Goal: Task Accomplishment & Management: Use online tool/utility

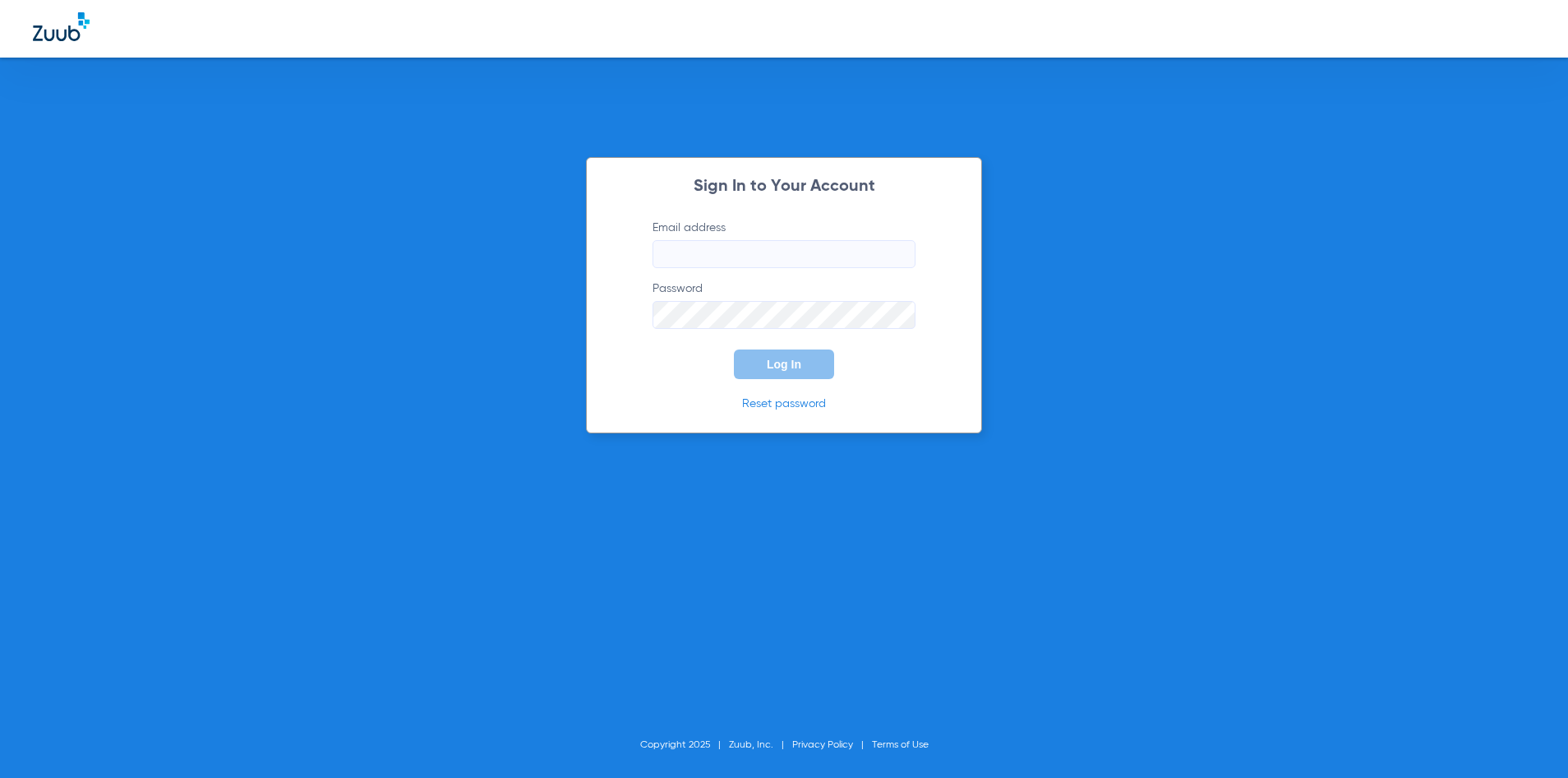
type input "[EMAIL_ADDRESS][DOMAIN_NAME]"
click at [805, 368] on button "Log In" at bounding box center [784, 364] width 100 height 30
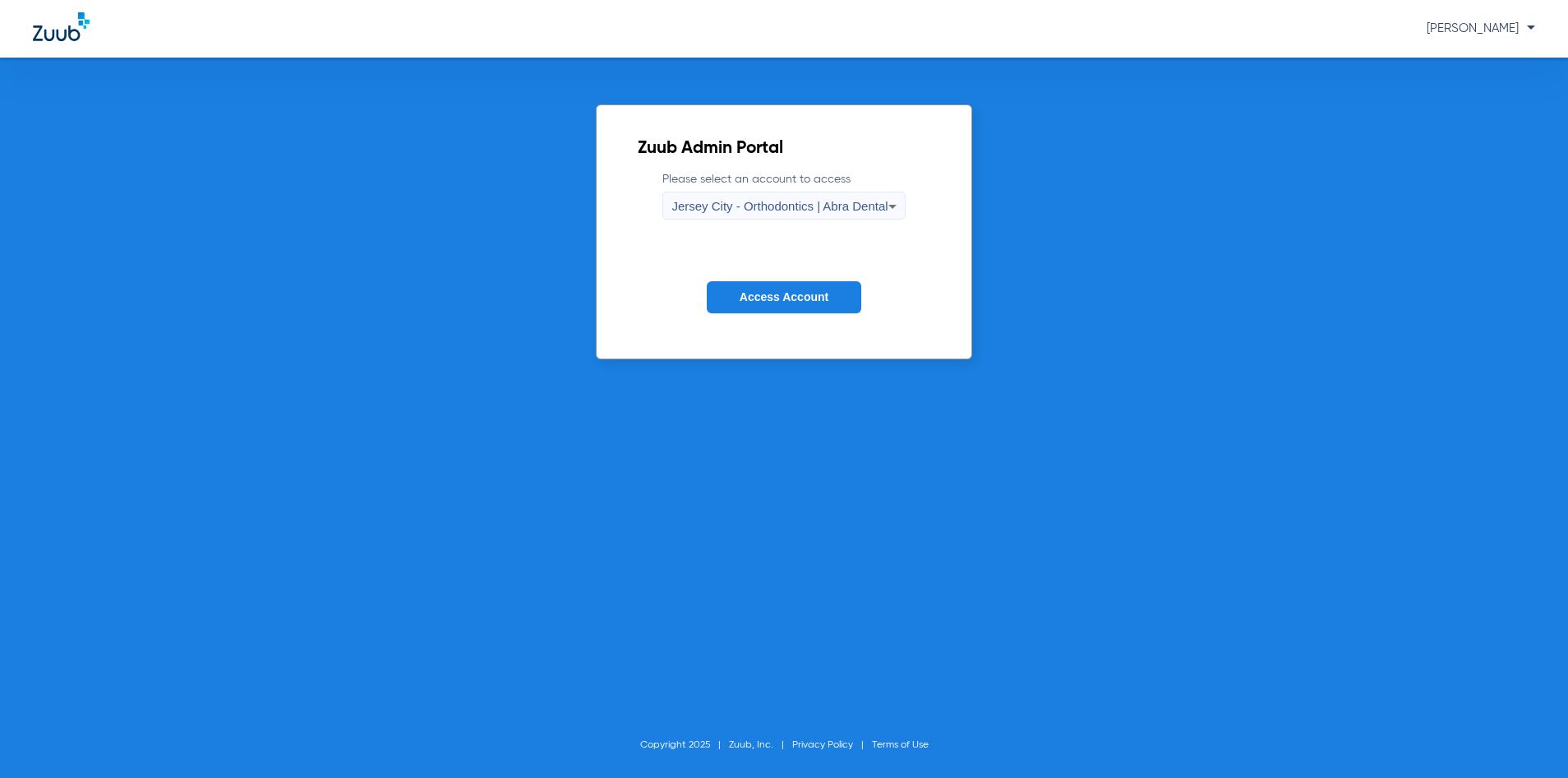
click at [802, 207] on span "Jersey City - Orthodontics | Abra Dental" at bounding box center [779, 205] width 217 height 14
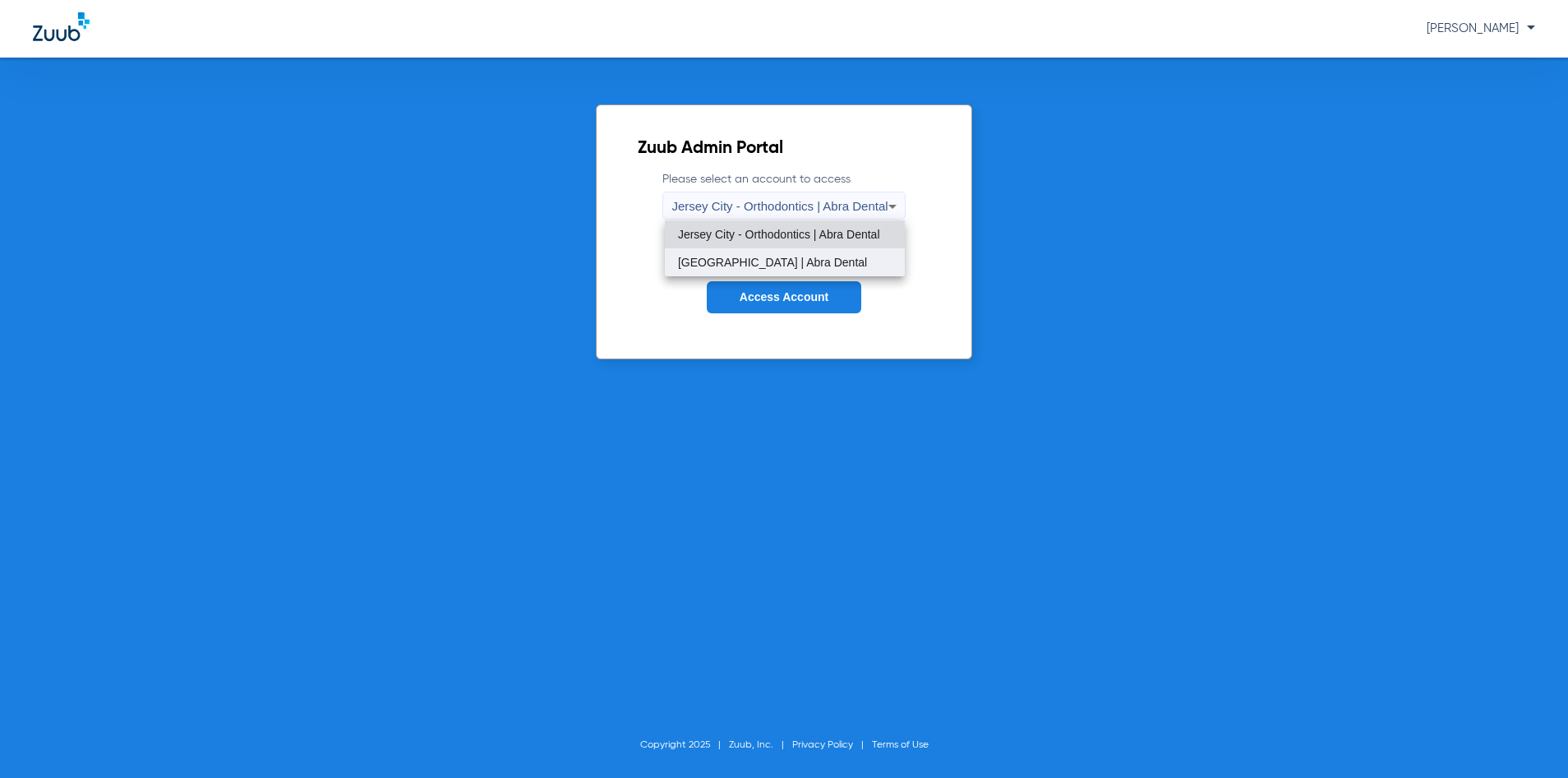
click at [793, 263] on span "[GEOGRAPHIC_DATA] | Abra Dental" at bounding box center [773, 262] width 189 height 12
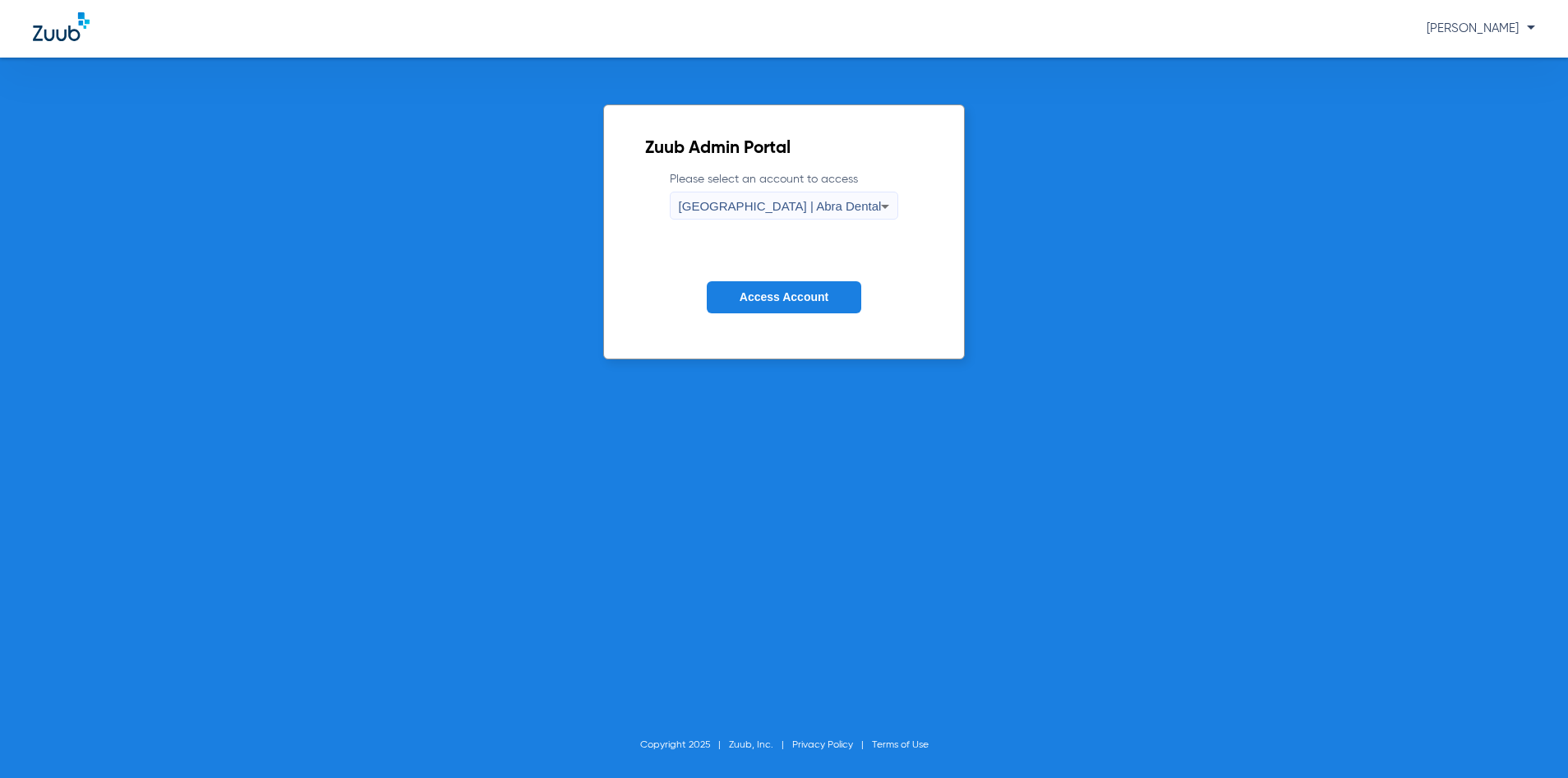
click at [786, 298] on span "Access Account" at bounding box center [784, 297] width 88 height 14
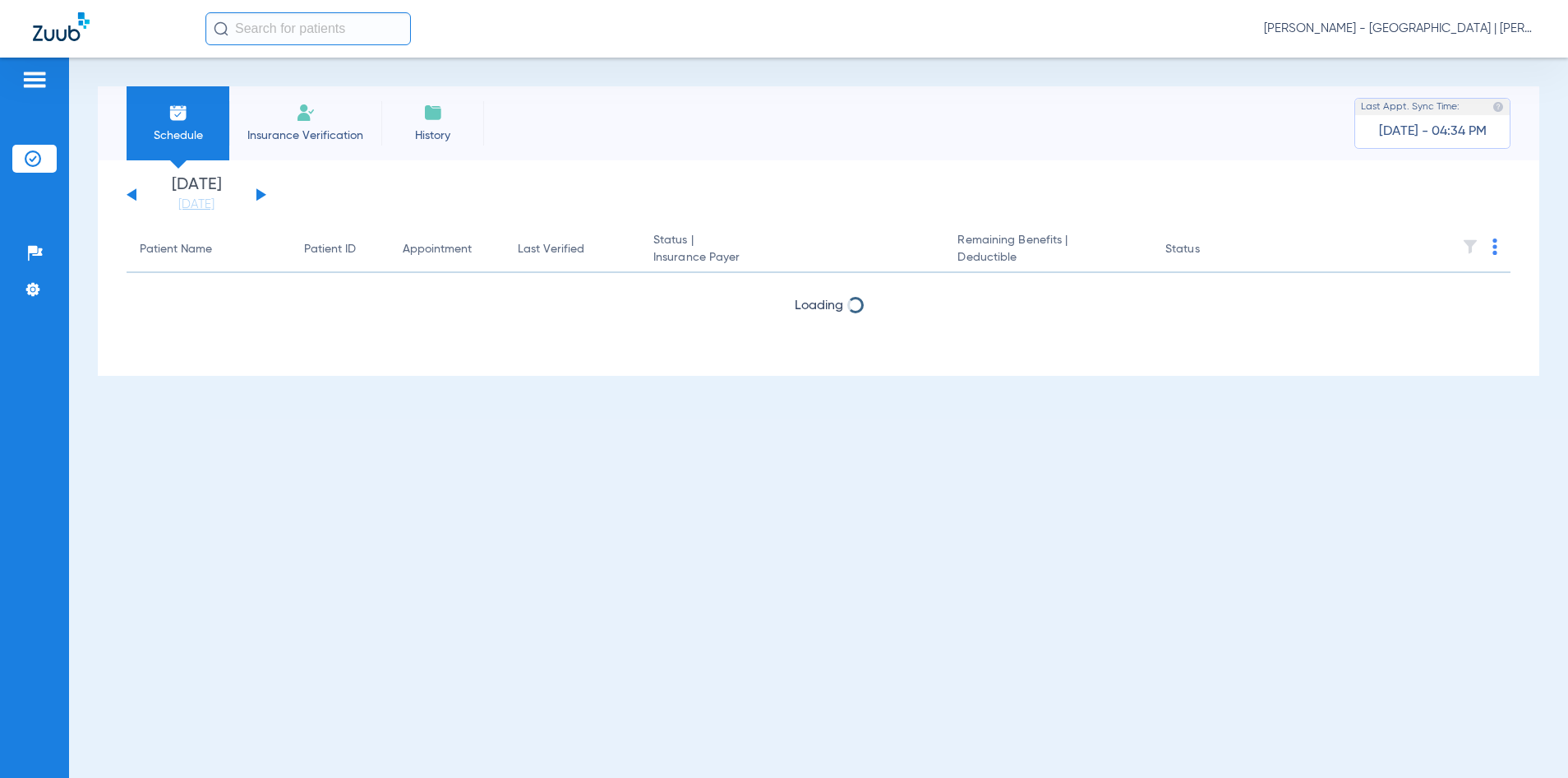
click at [357, 28] on input "text" at bounding box center [309, 29] width 206 height 32
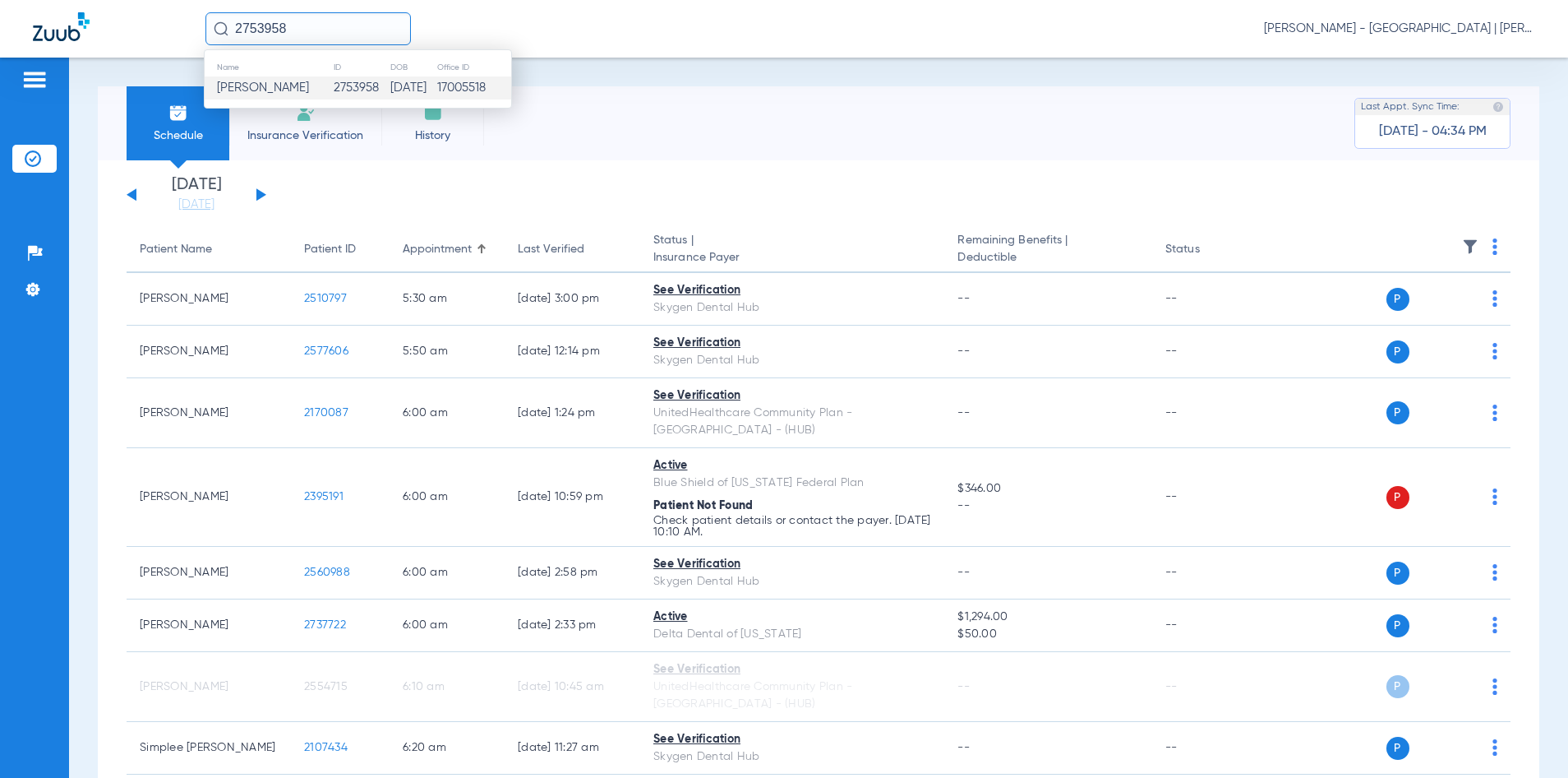
type input "2753958"
click at [417, 80] on td "[DATE]" at bounding box center [412, 88] width 46 height 23
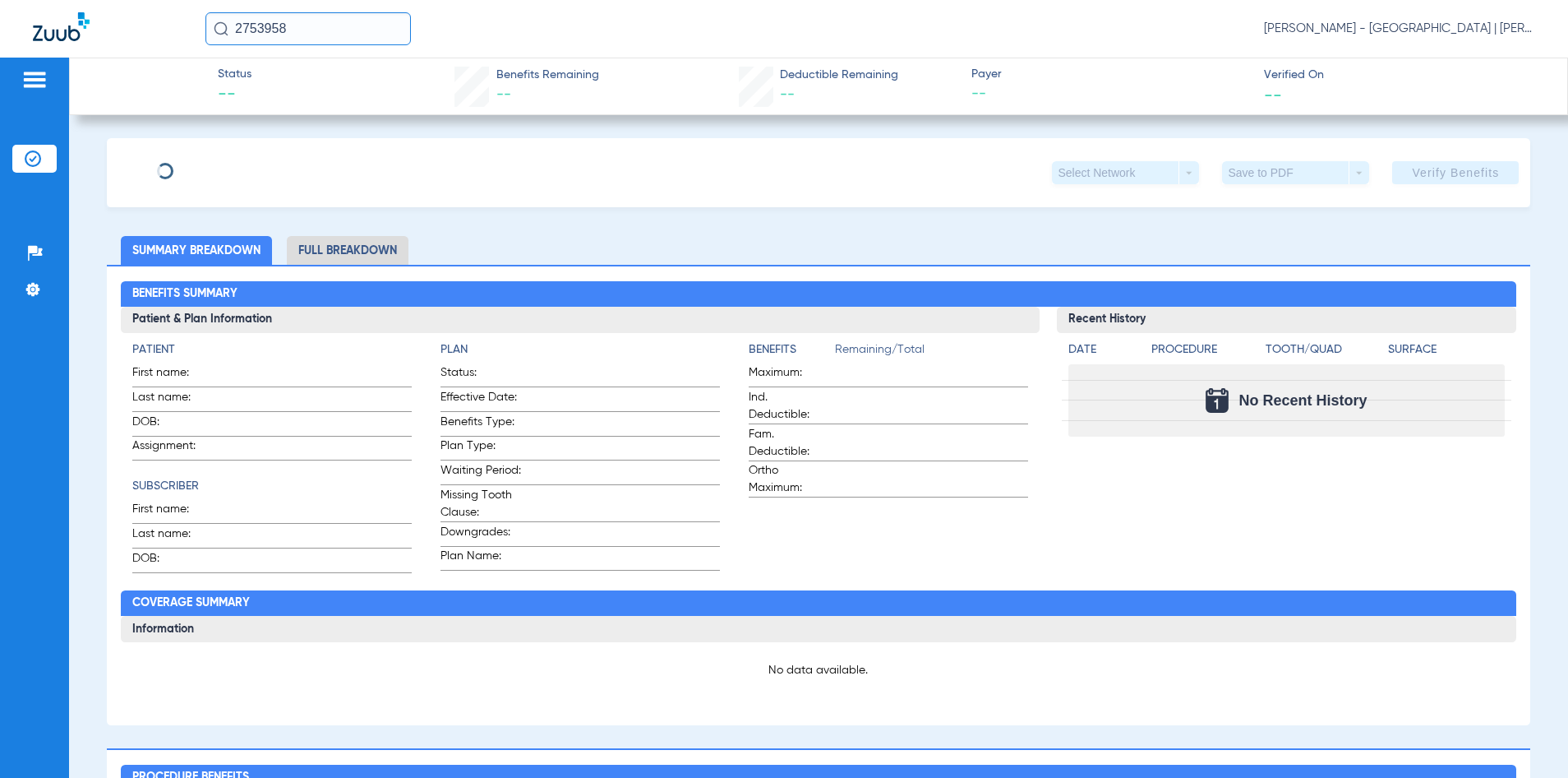
type input "[PERSON_NAME]"
type input "[DATE]"
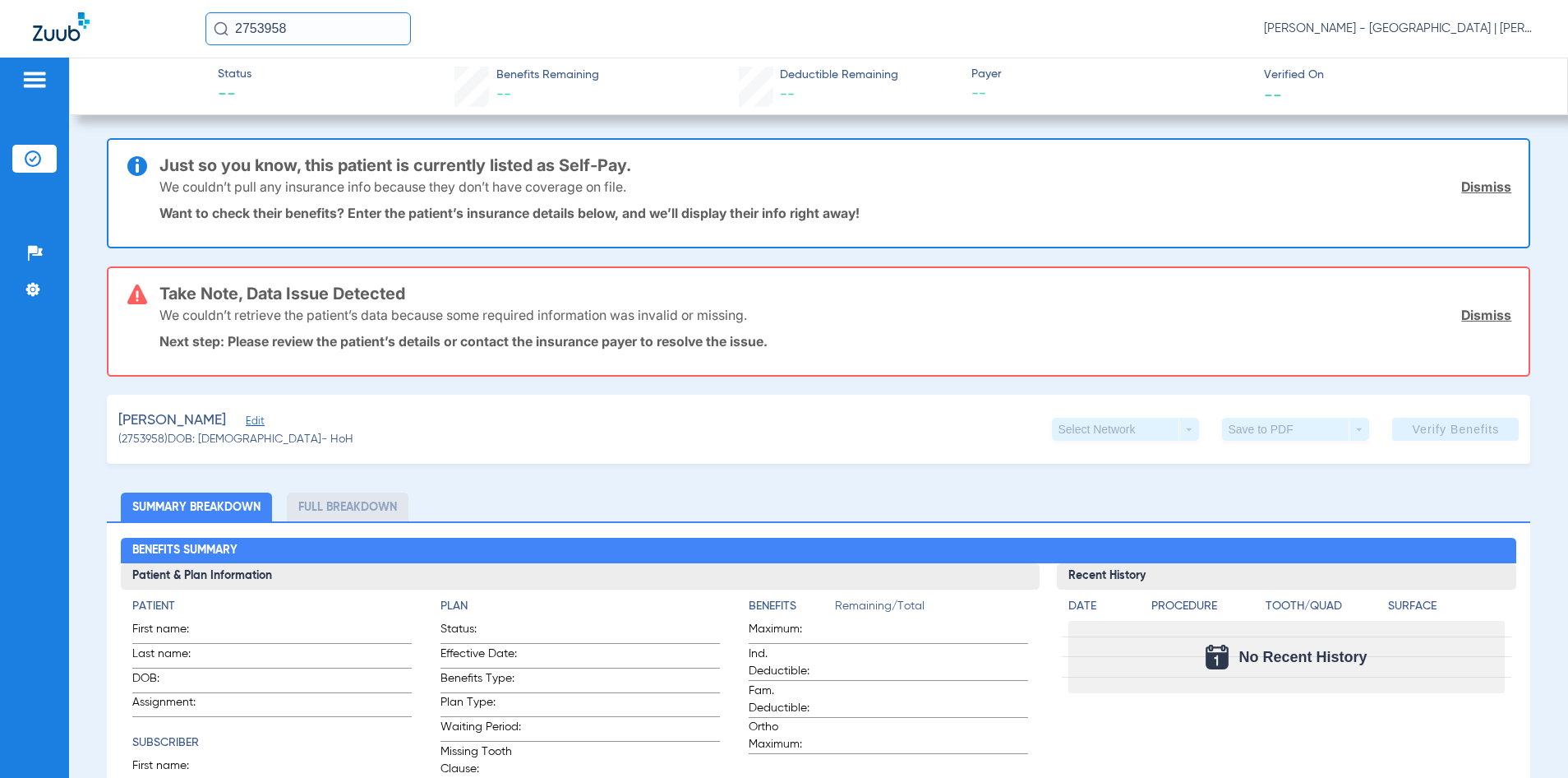
click at [254, 421] on span "Edit" at bounding box center [253, 422] width 14 height 15
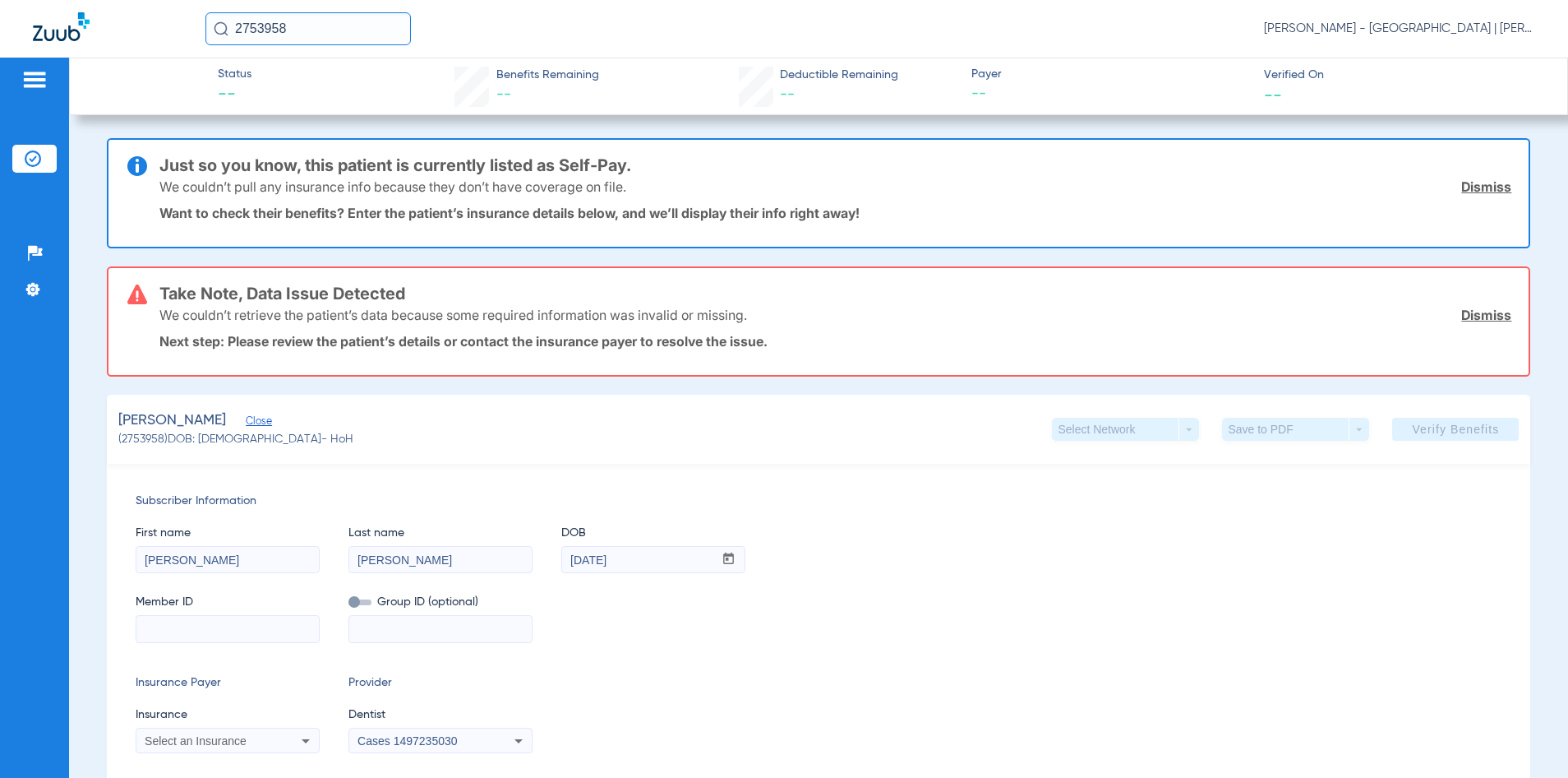
drag, startPoint x: 177, startPoint y: 642, endPoint x: 165, endPoint y: 634, distance: 14.4
click at [177, 642] on input at bounding box center [227, 628] width 182 height 26
click at [229, 630] on input "3HZN" at bounding box center [227, 628] width 182 height 26
paste input "25621540"
type input "3HZN25621540"
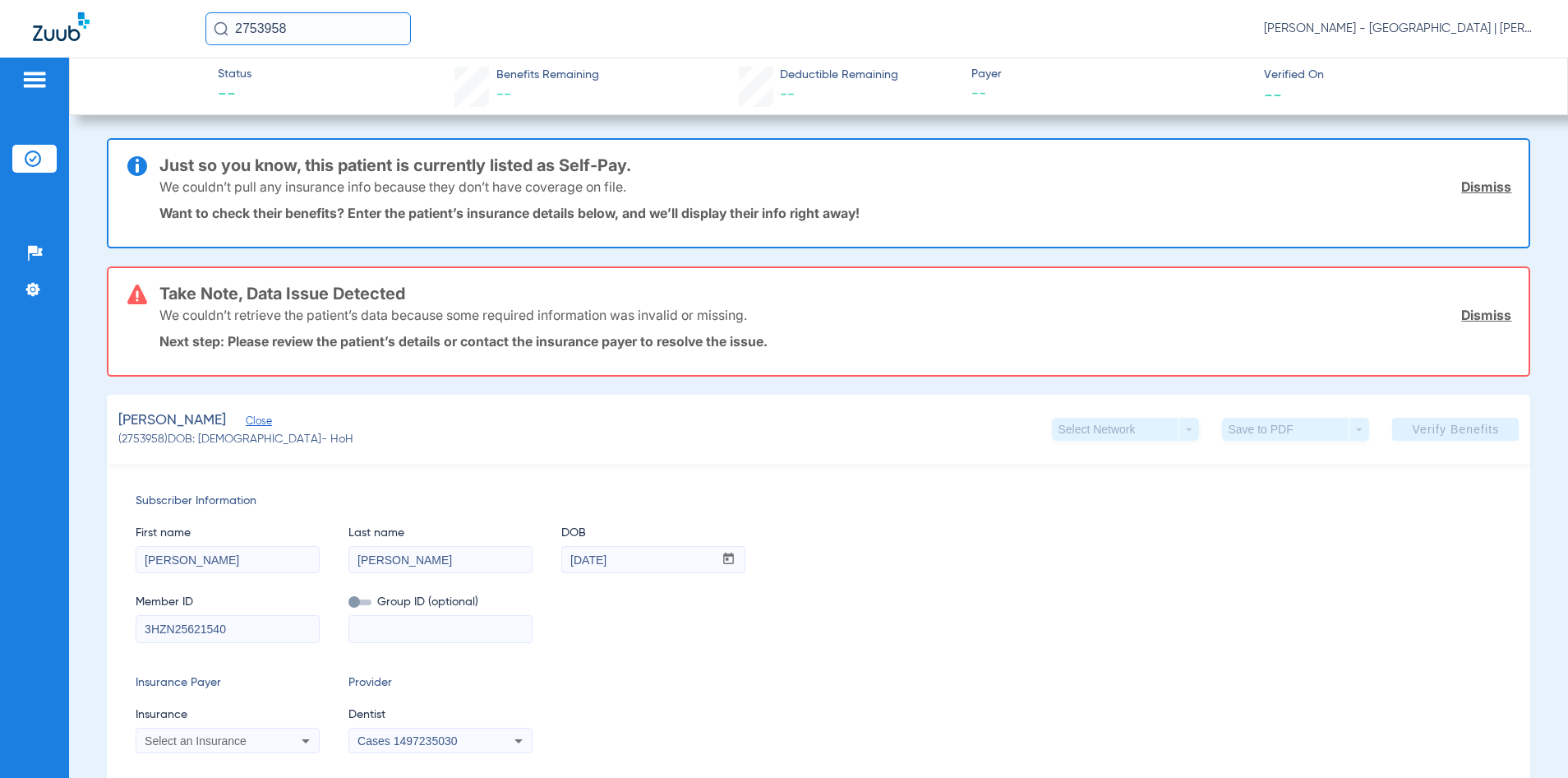
click at [257, 729] on mat-select "Select an Insurance" at bounding box center [227, 740] width 184 height 26
click at [256, 740] on div "Select an Insurance" at bounding box center [210, 741] width 133 height 12
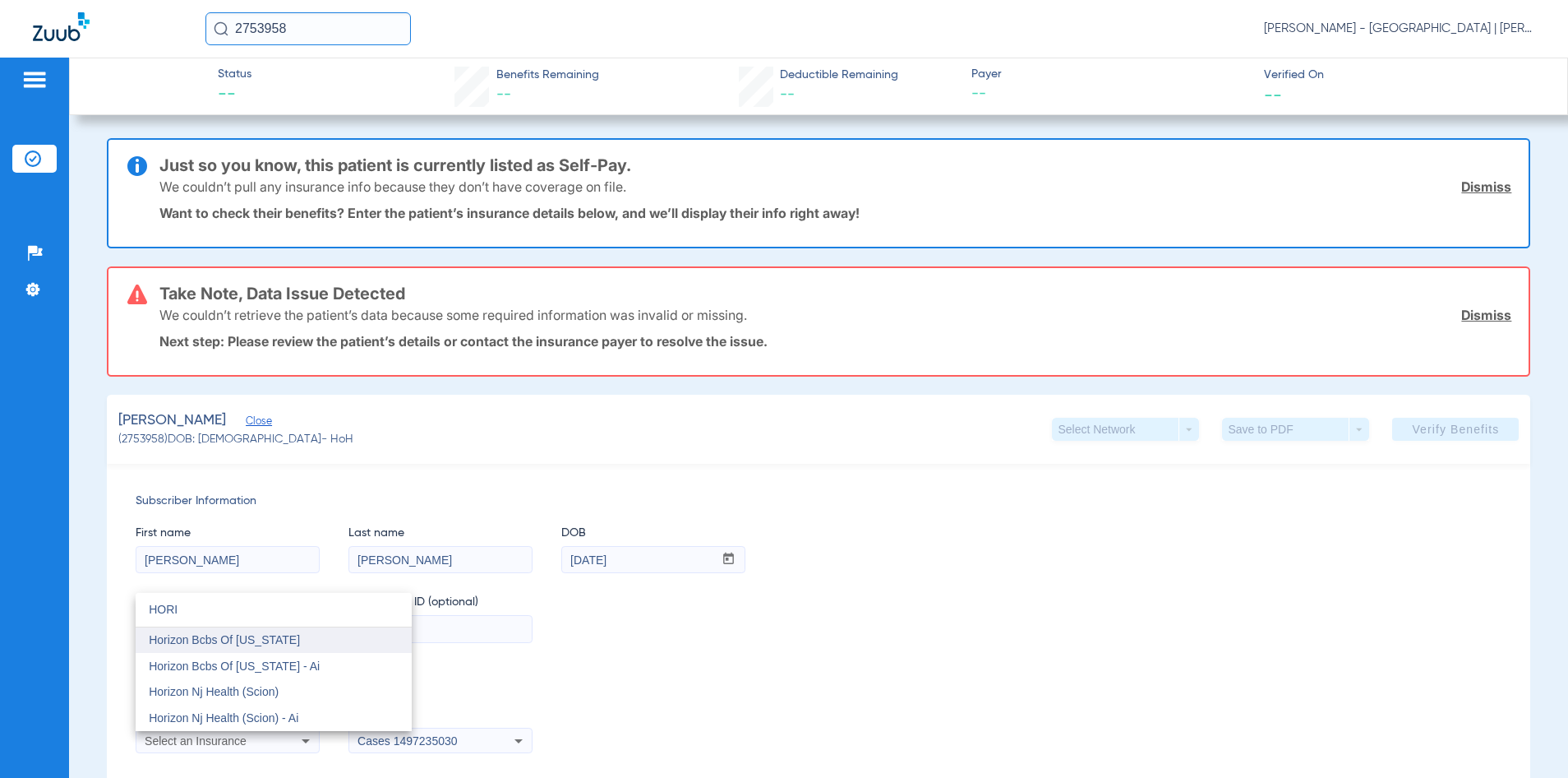
type input "HORI"
click at [322, 644] on mat-option "Horizon Bcbs Of [US_STATE]" at bounding box center [273, 640] width 276 height 26
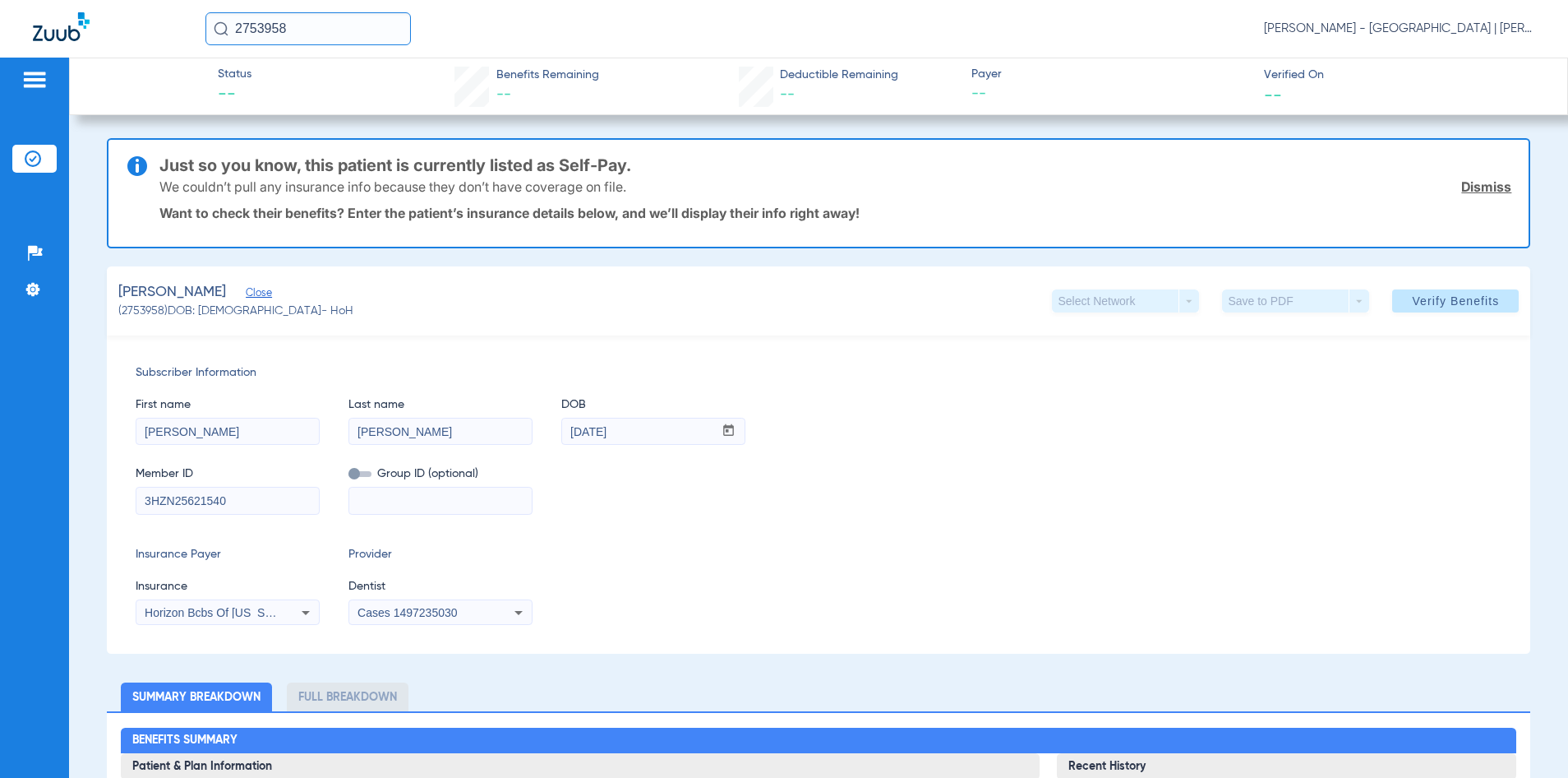
drag, startPoint x: 1170, startPoint y: 466, endPoint x: 1226, endPoint y: 408, distance: 80.6
click at [1172, 466] on div "Member ID 3HZN25621540 Group ID (optional)" at bounding box center [818, 482] width 1367 height 63
click at [1464, 301] on span "Verify Benefits" at bounding box center [1455, 301] width 88 height 14
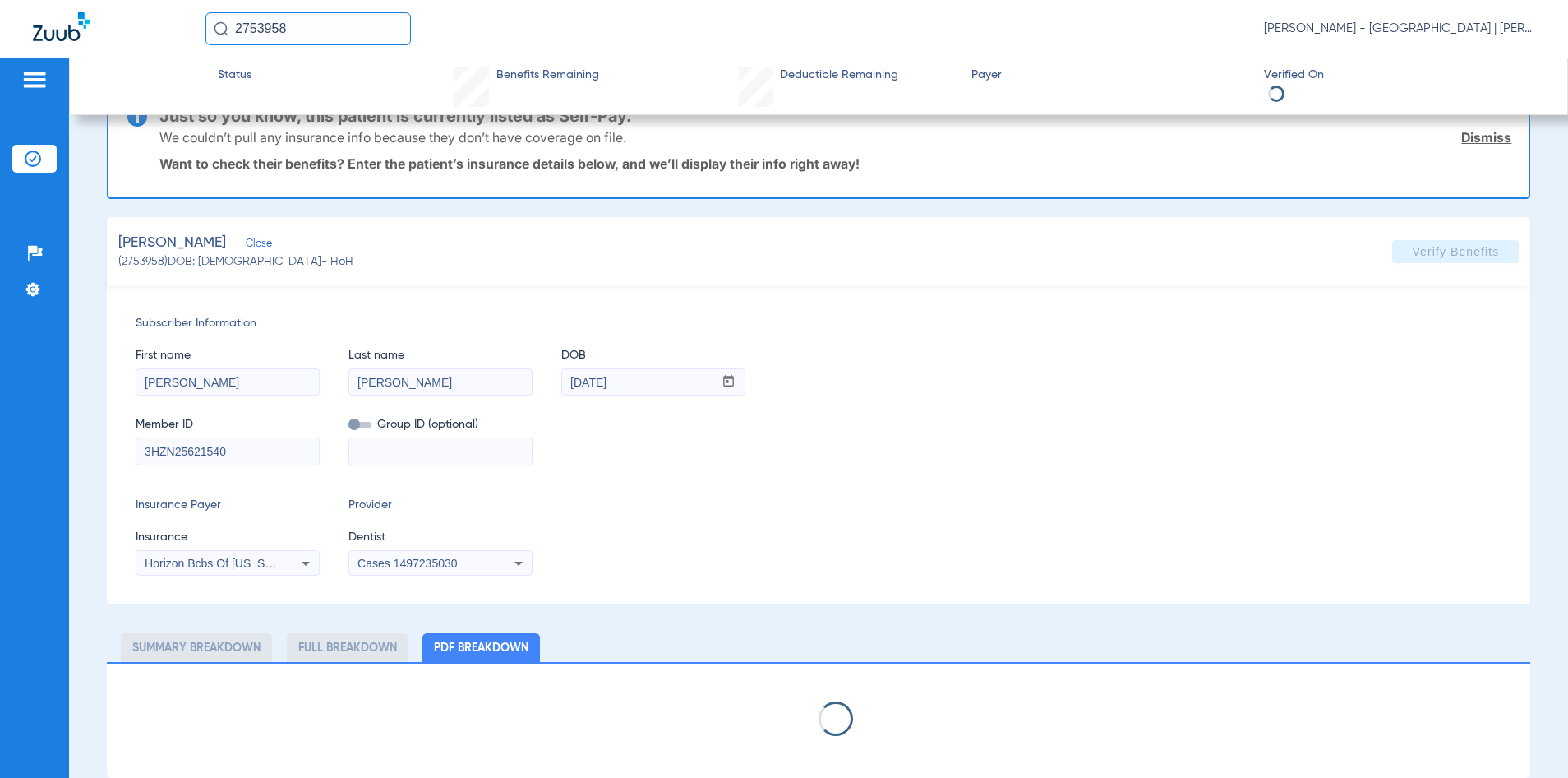
select select "page-width"
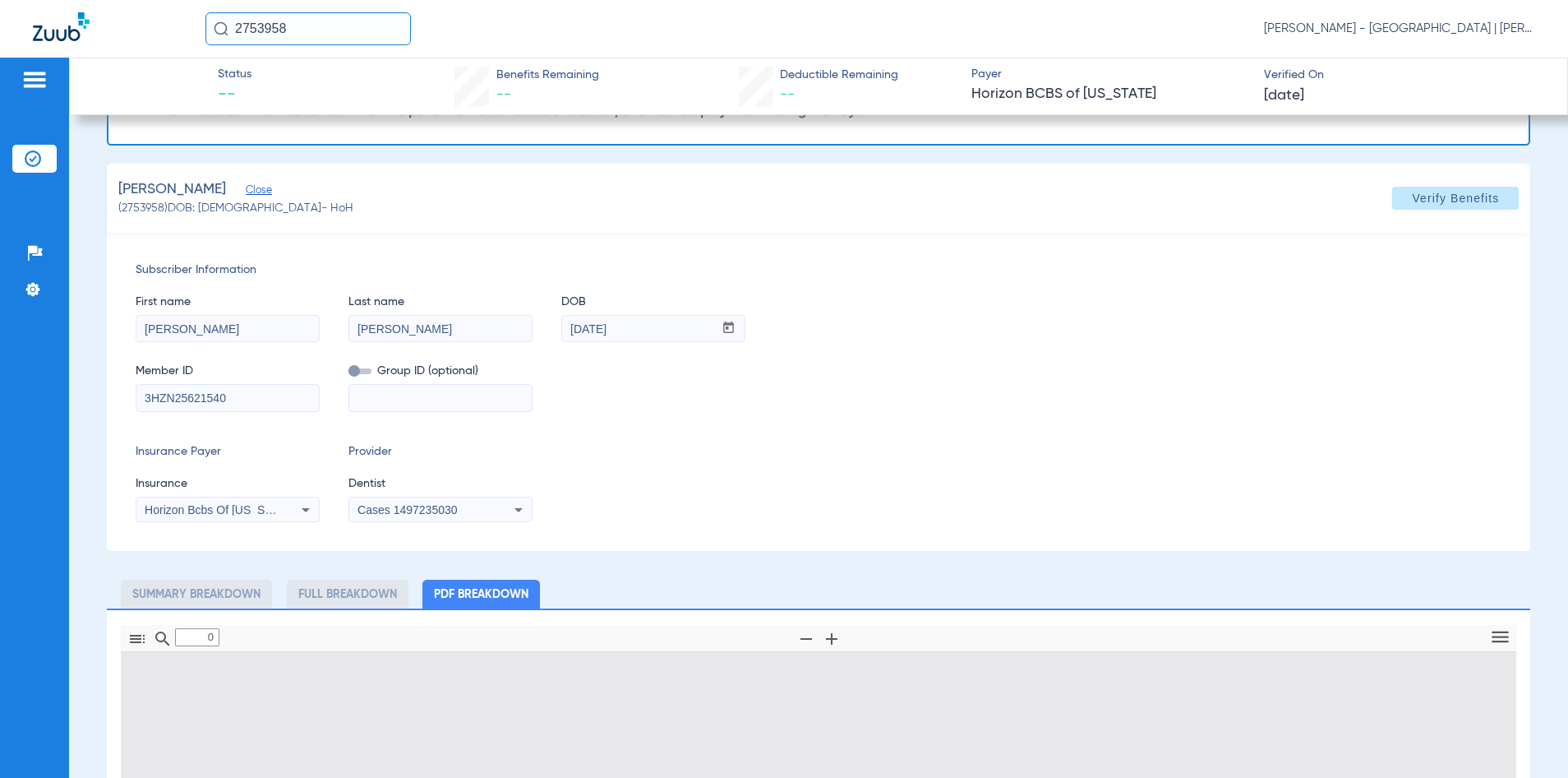
type input "1"
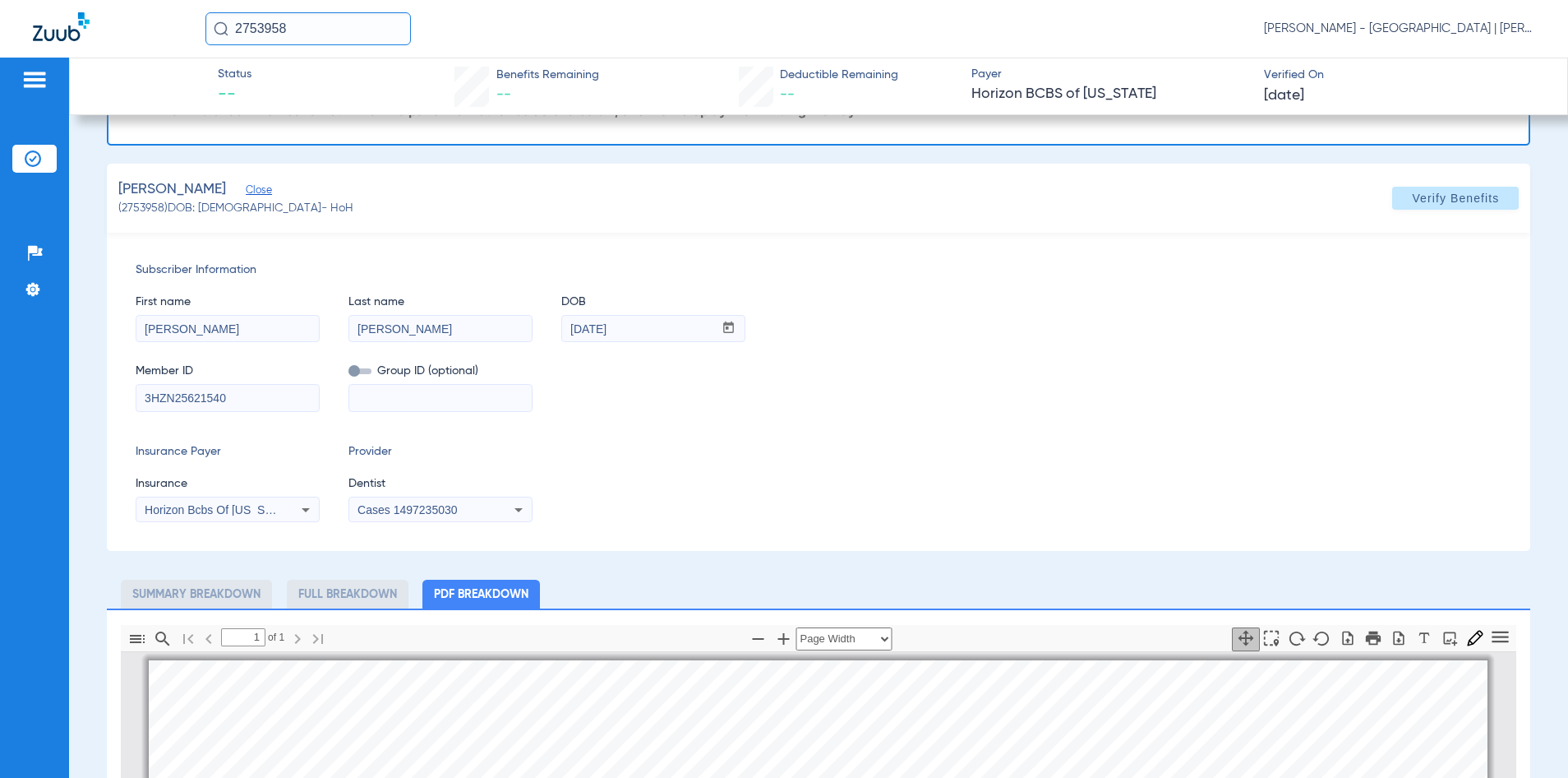
scroll to position [8, 0]
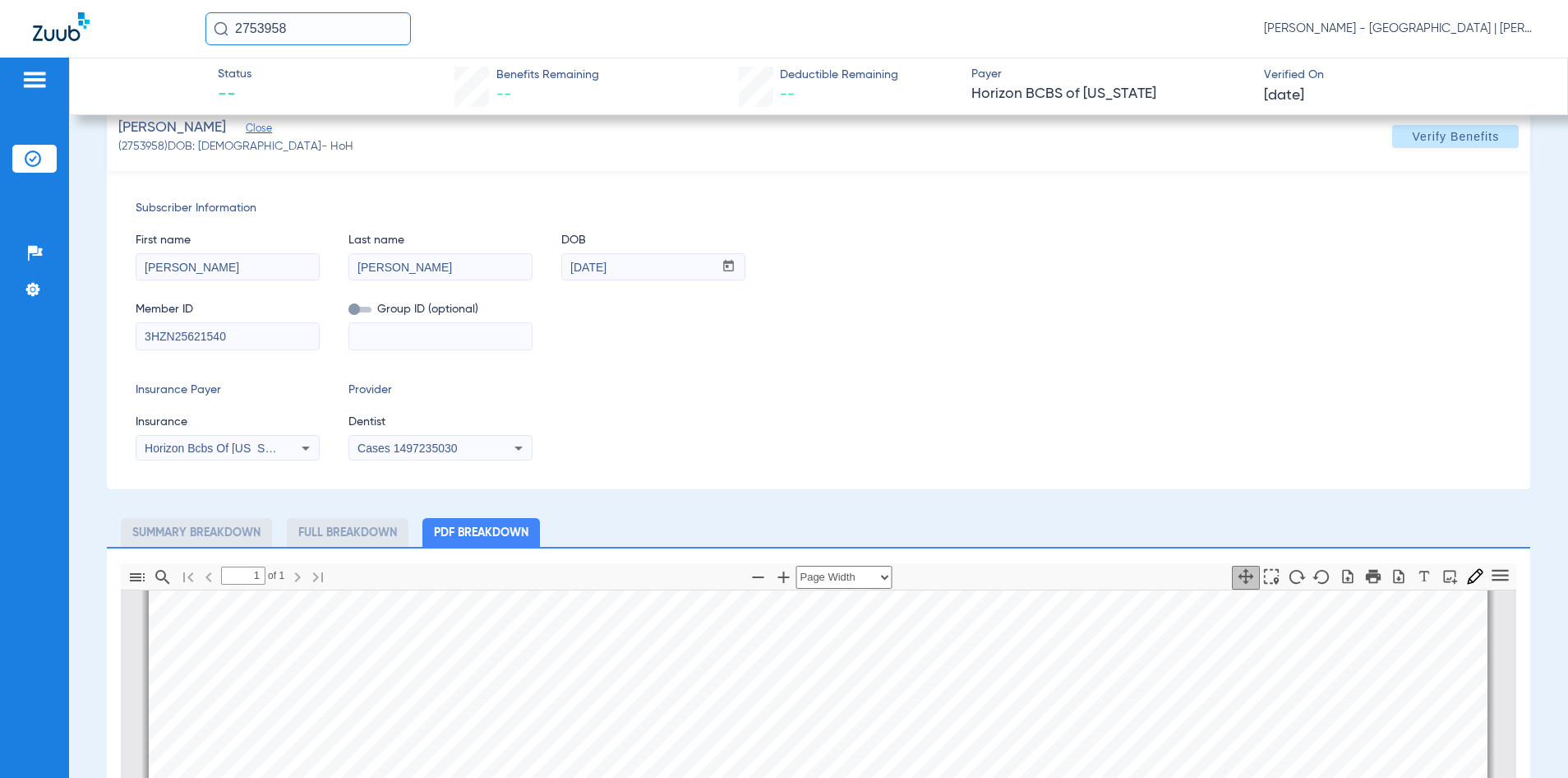
click at [263, 24] on input "2753958" at bounding box center [309, 29] width 206 height 32
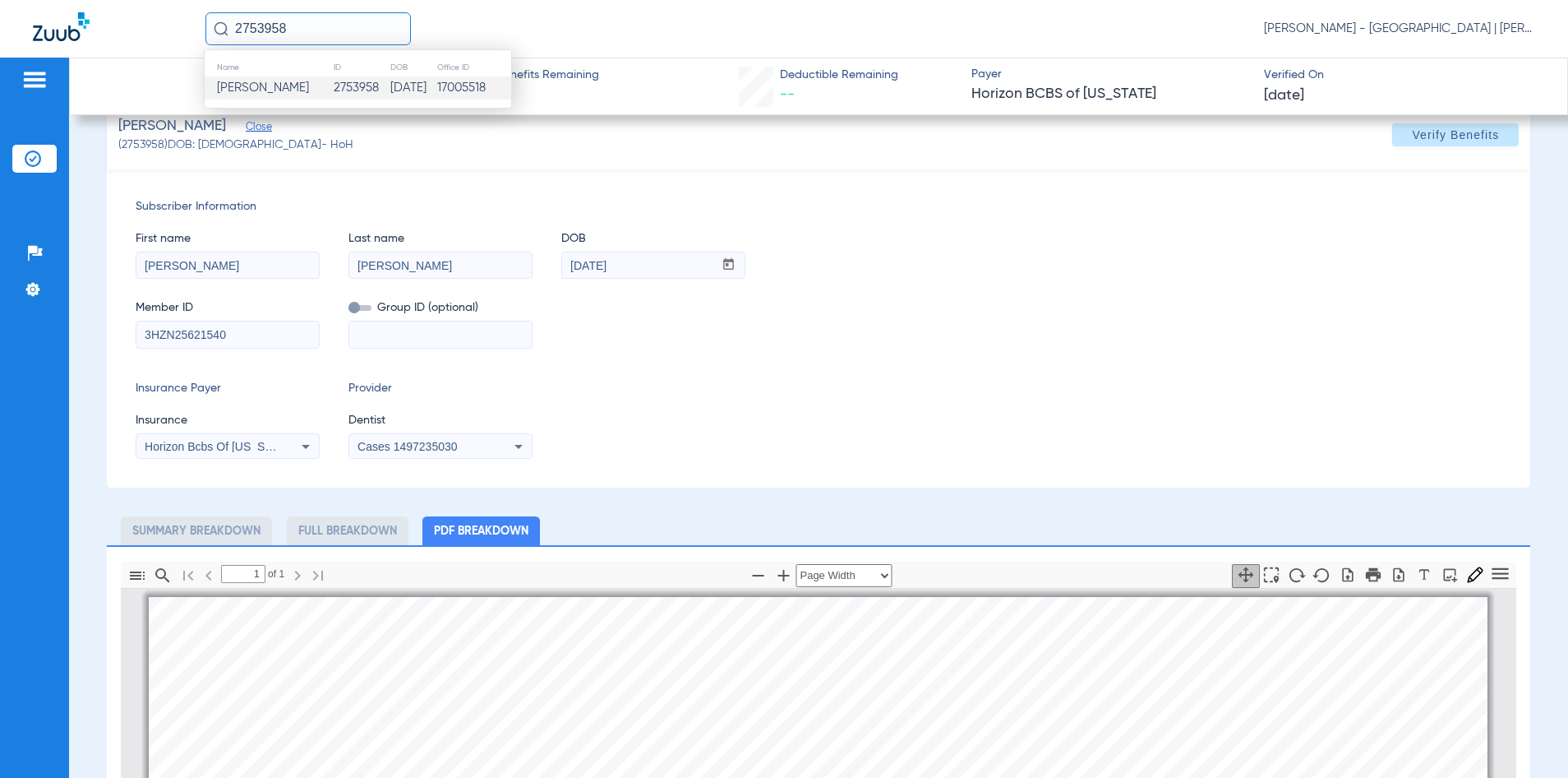
scroll to position [164, 0]
click at [201, 327] on input "3HZN25621540" at bounding box center [227, 336] width 182 height 26
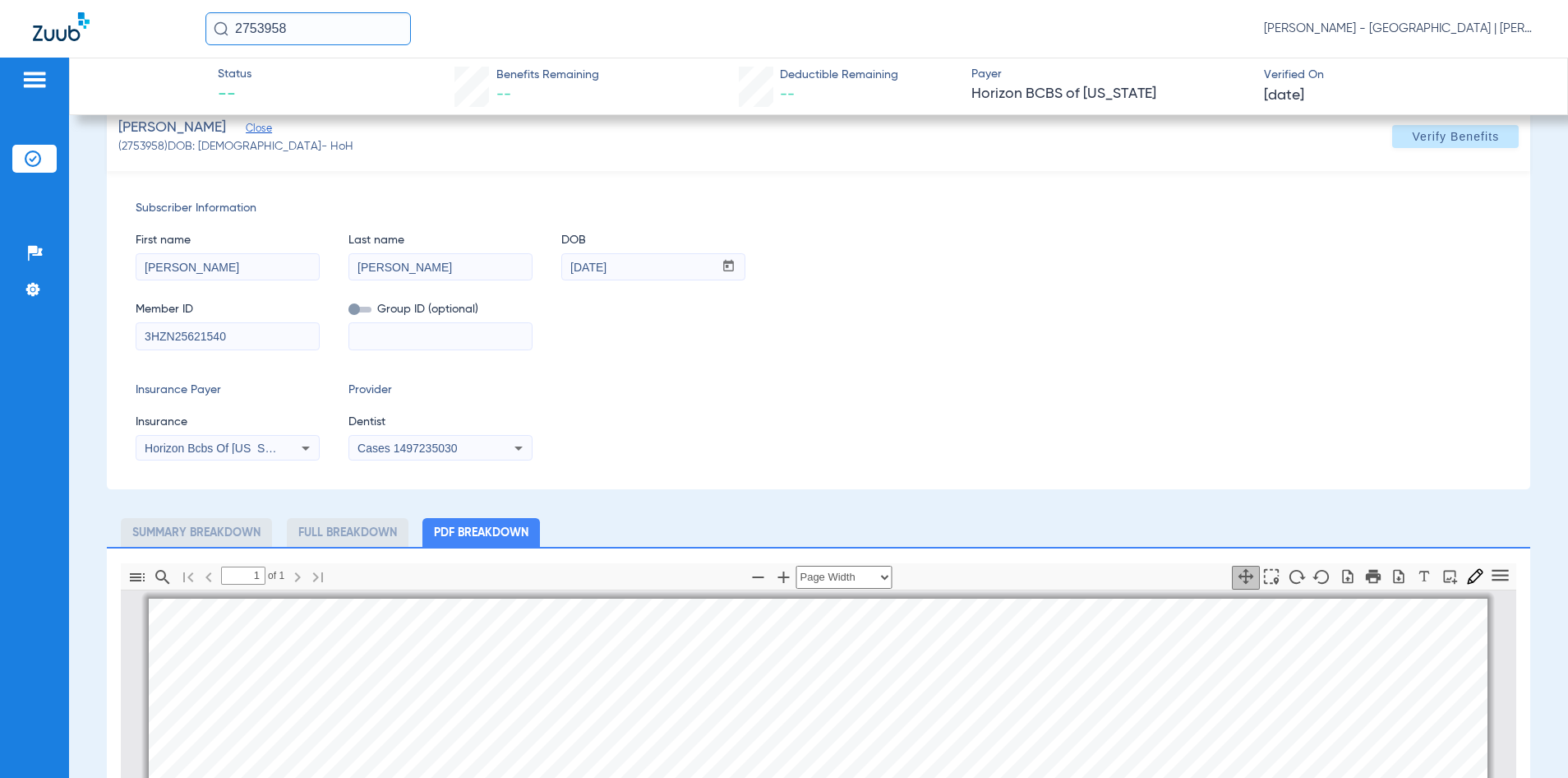
click at [201, 327] on input "3HZN25621540" at bounding box center [227, 336] width 182 height 26
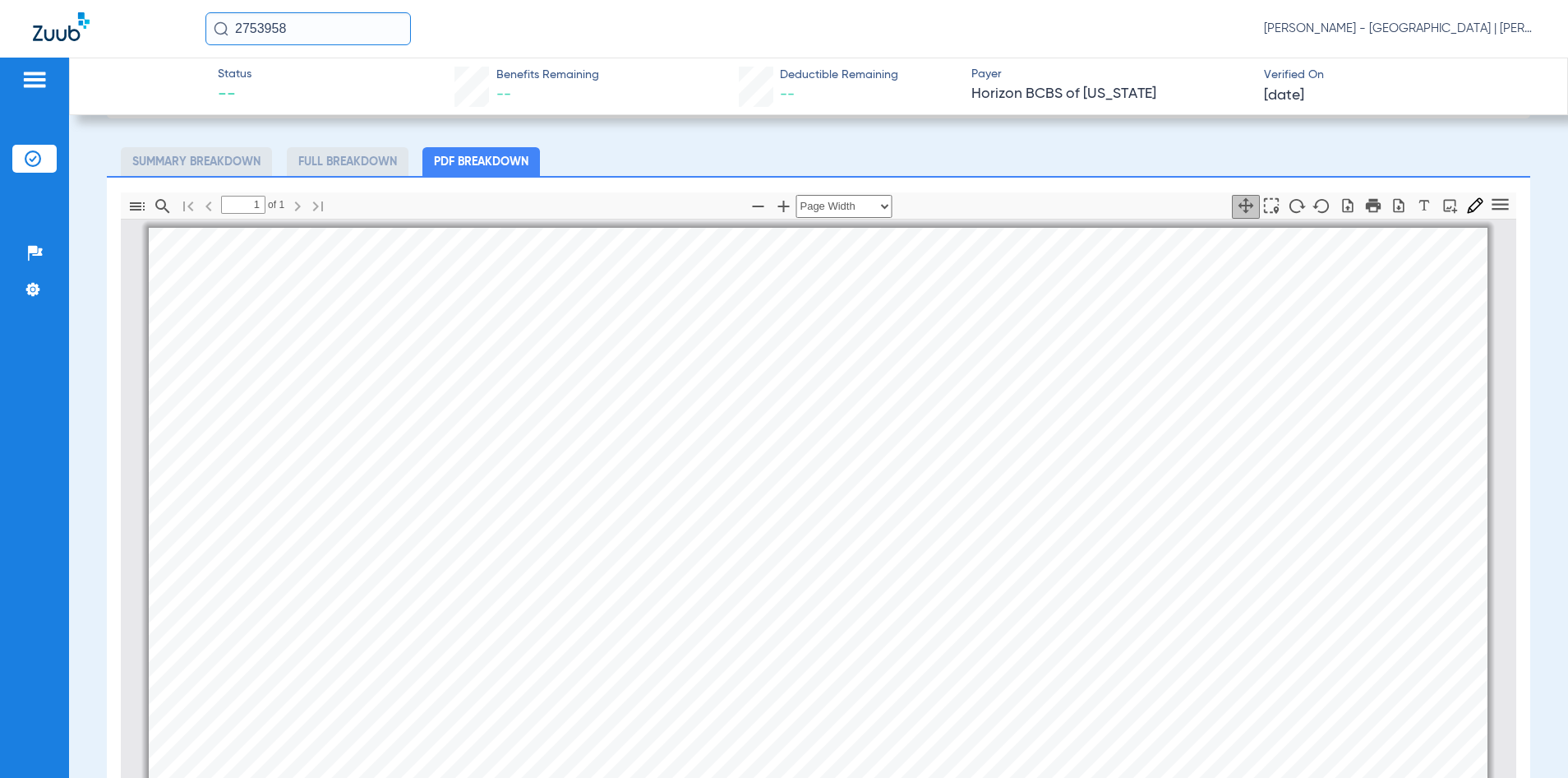
scroll to position [576, 0]
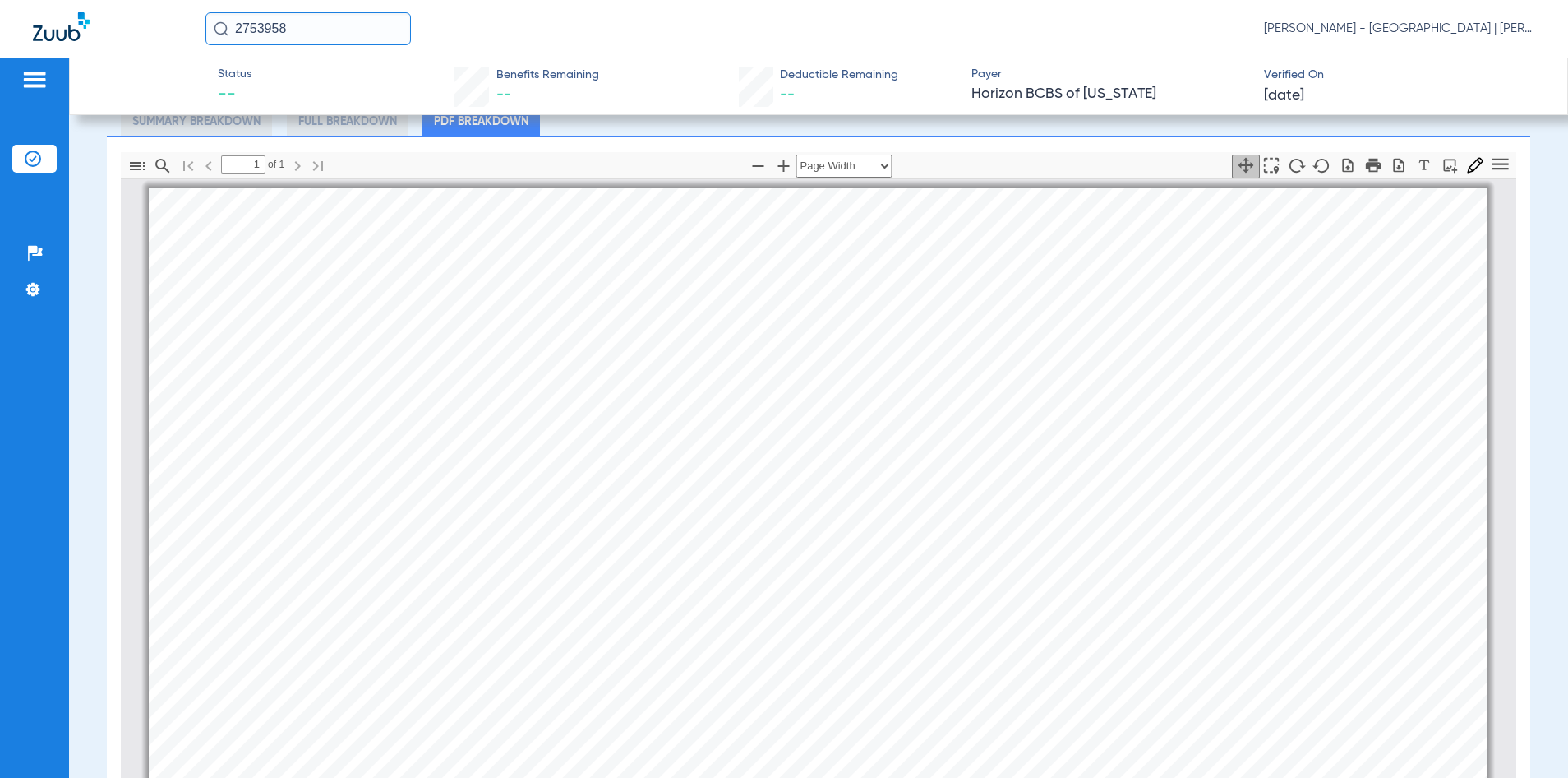
drag, startPoint x: 358, startPoint y: 38, endPoint x: -37, endPoint y: 107, distance: 401.0
click at [0, 107] on html "2753958 [PERSON_NAME] - [GEOGRAPHIC_DATA] | Abra Dental Patients Insurance Veri…" at bounding box center [784, 389] width 1568 height 778
type input "2754321"
click at [390, 81] on td "[DATE]" at bounding box center [412, 88] width 46 height 23
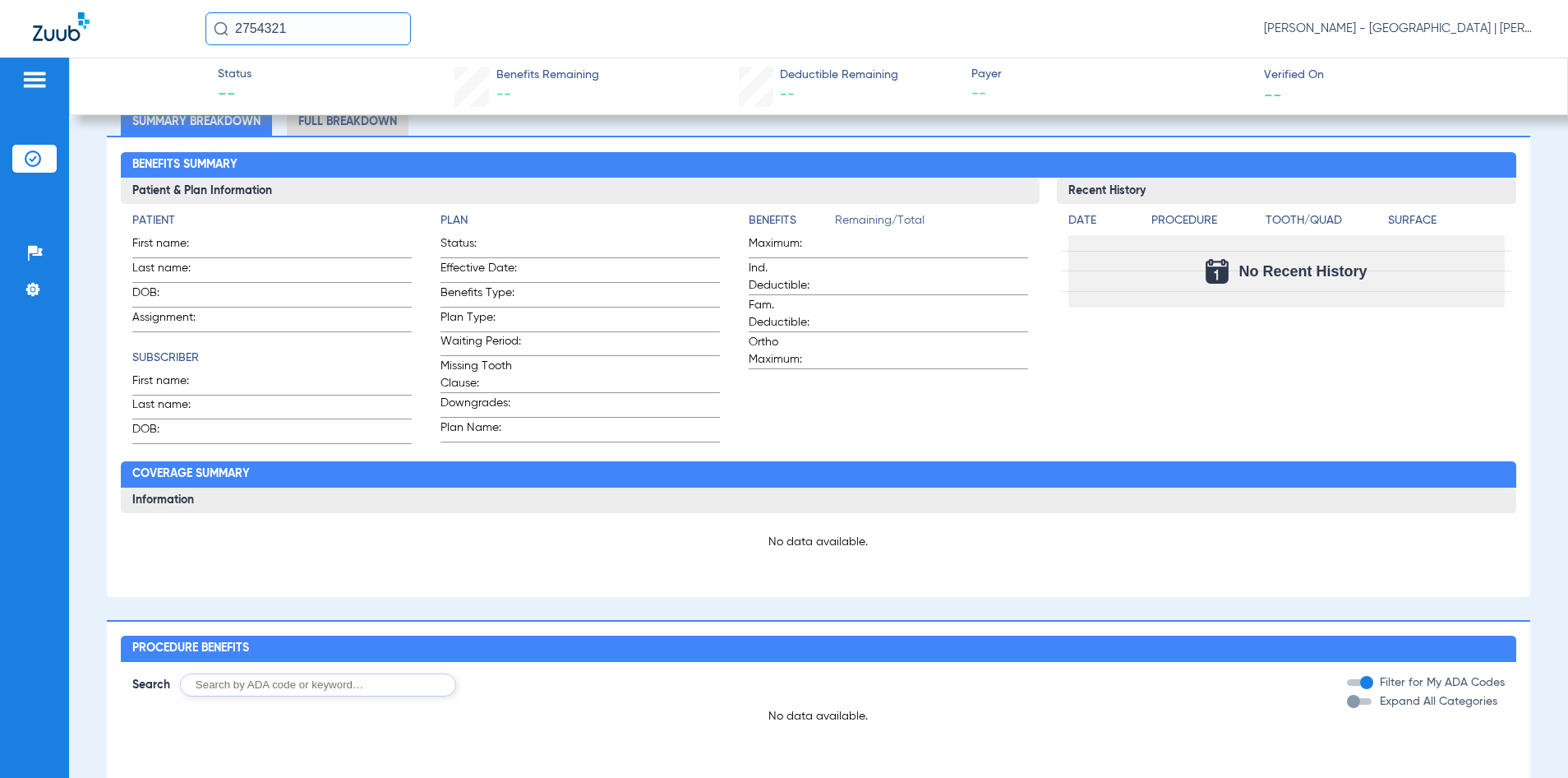
type input "[PERSON_NAME]"
type input "[DATE]"
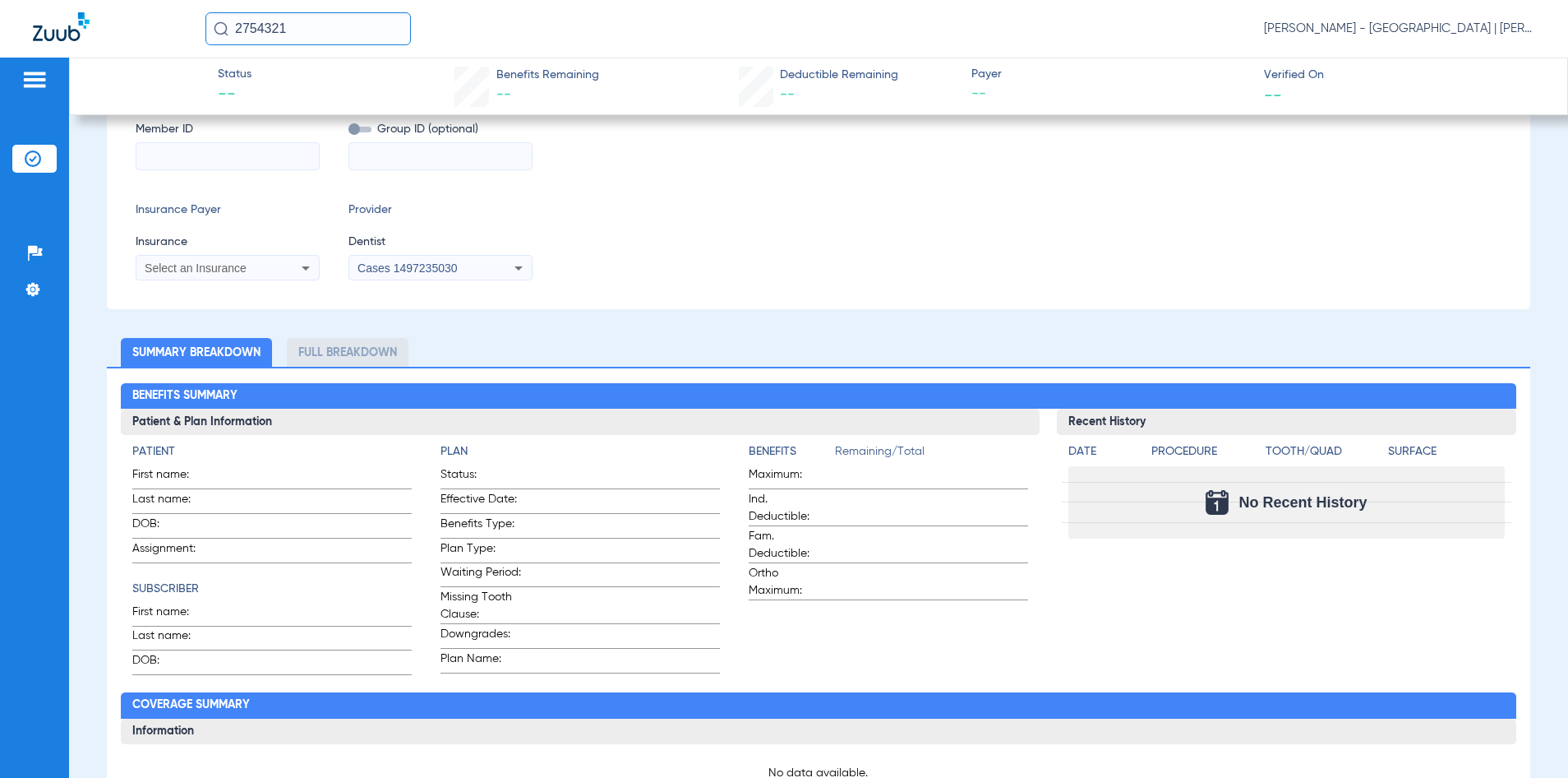
scroll to position [256, 0]
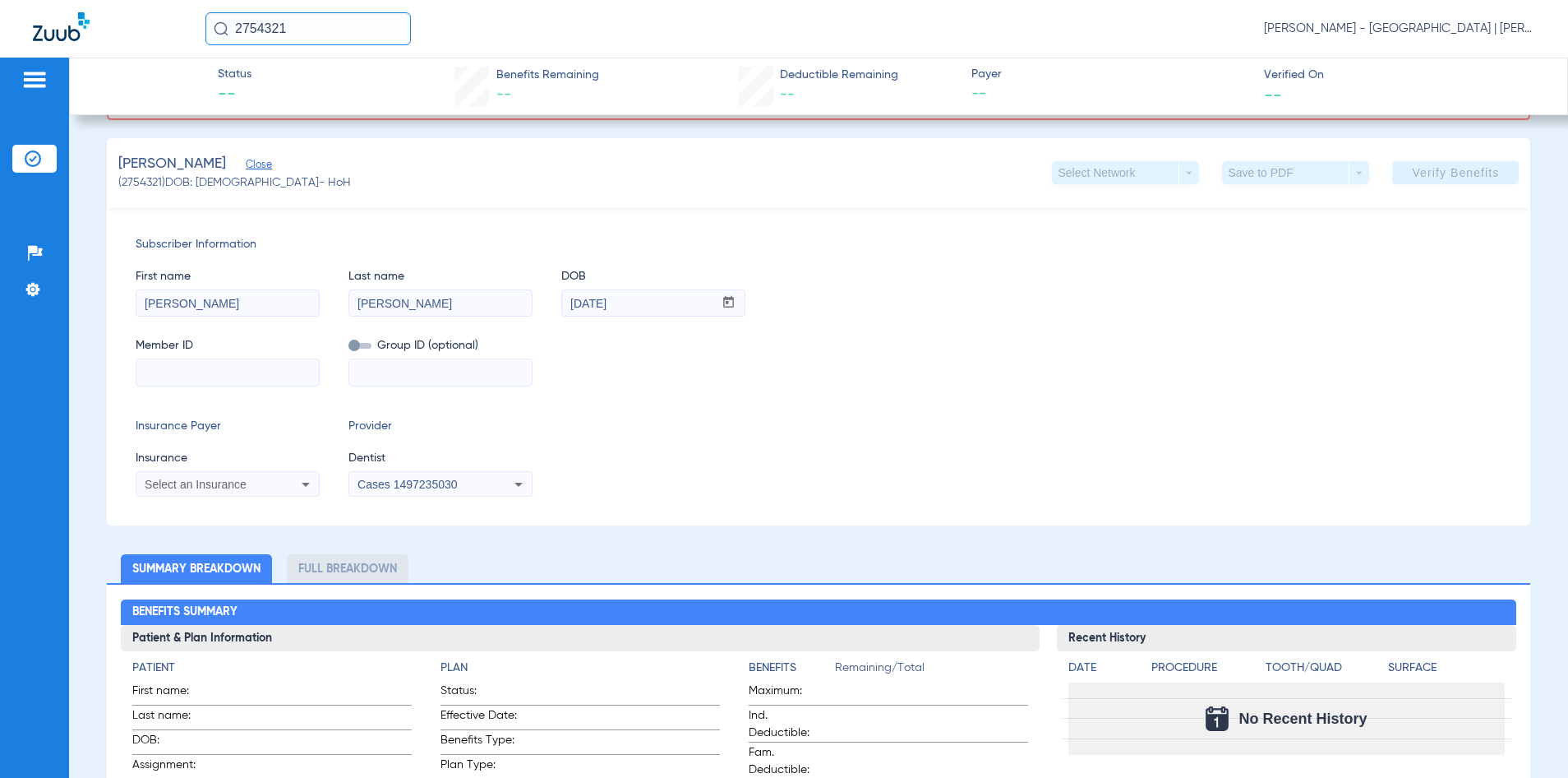
click at [239, 375] on input at bounding box center [227, 372] width 182 height 26
click at [246, 368] on input at bounding box center [227, 372] width 182 height 26
paste input "3HZN59996640"
type input "3HZN59996640"
click at [263, 485] on div "Select an Insurance" at bounding box center [210, 484] width 133 height 12
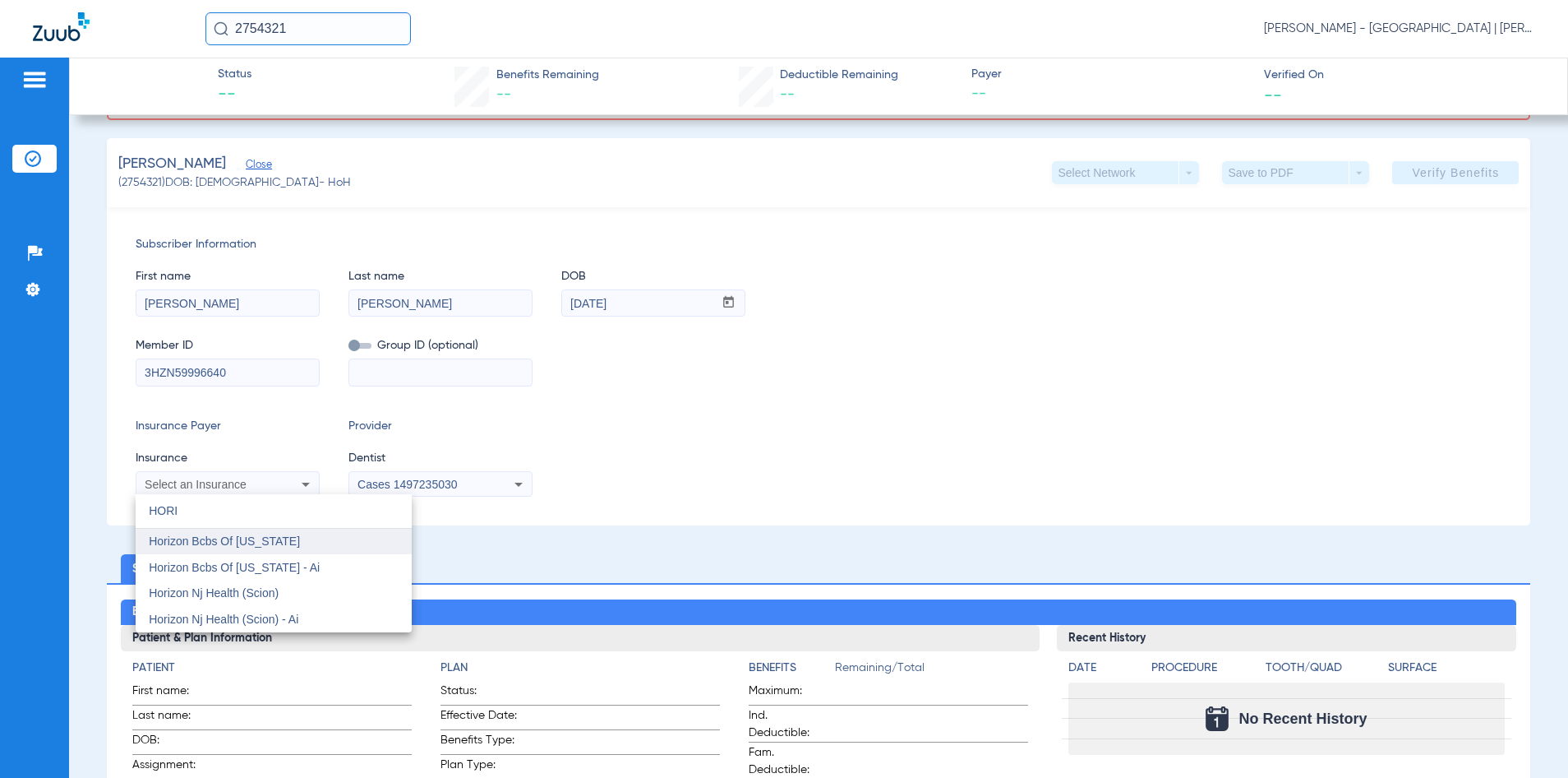
type input "HORI"
click at [271, 538] on span "Horizon Bcbs Of [US_STATE]" at bounding box center [225, 541] width 152 height 14
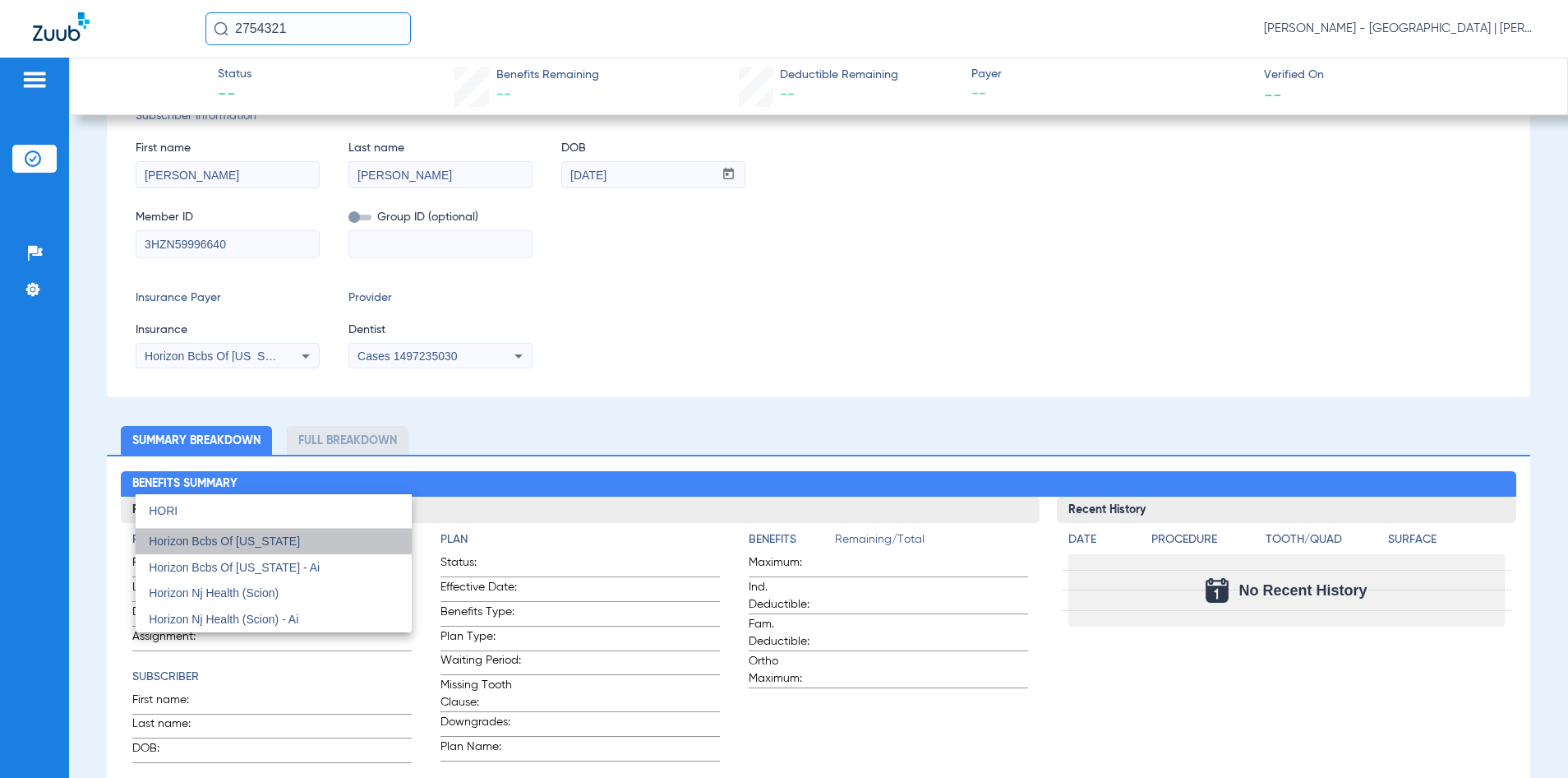
scroll to position [128, 0]
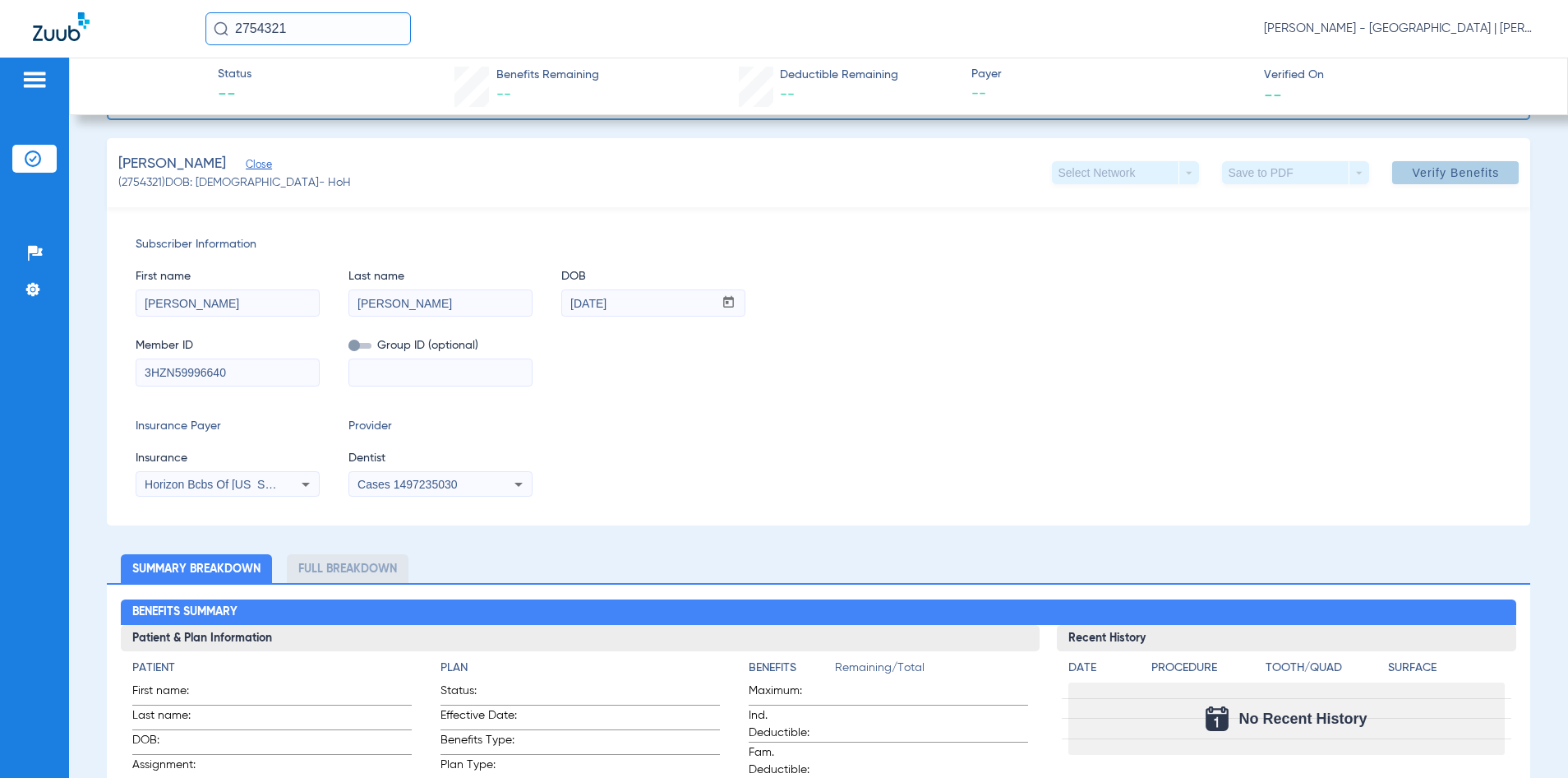
drag, startPoint x: 1419, startPoint y: 181, endPoint x: 873, endPoint y: 149, distance: 546.9
click at [1413, 184] on span at bounding box center [1455, 172] width 126 height 40
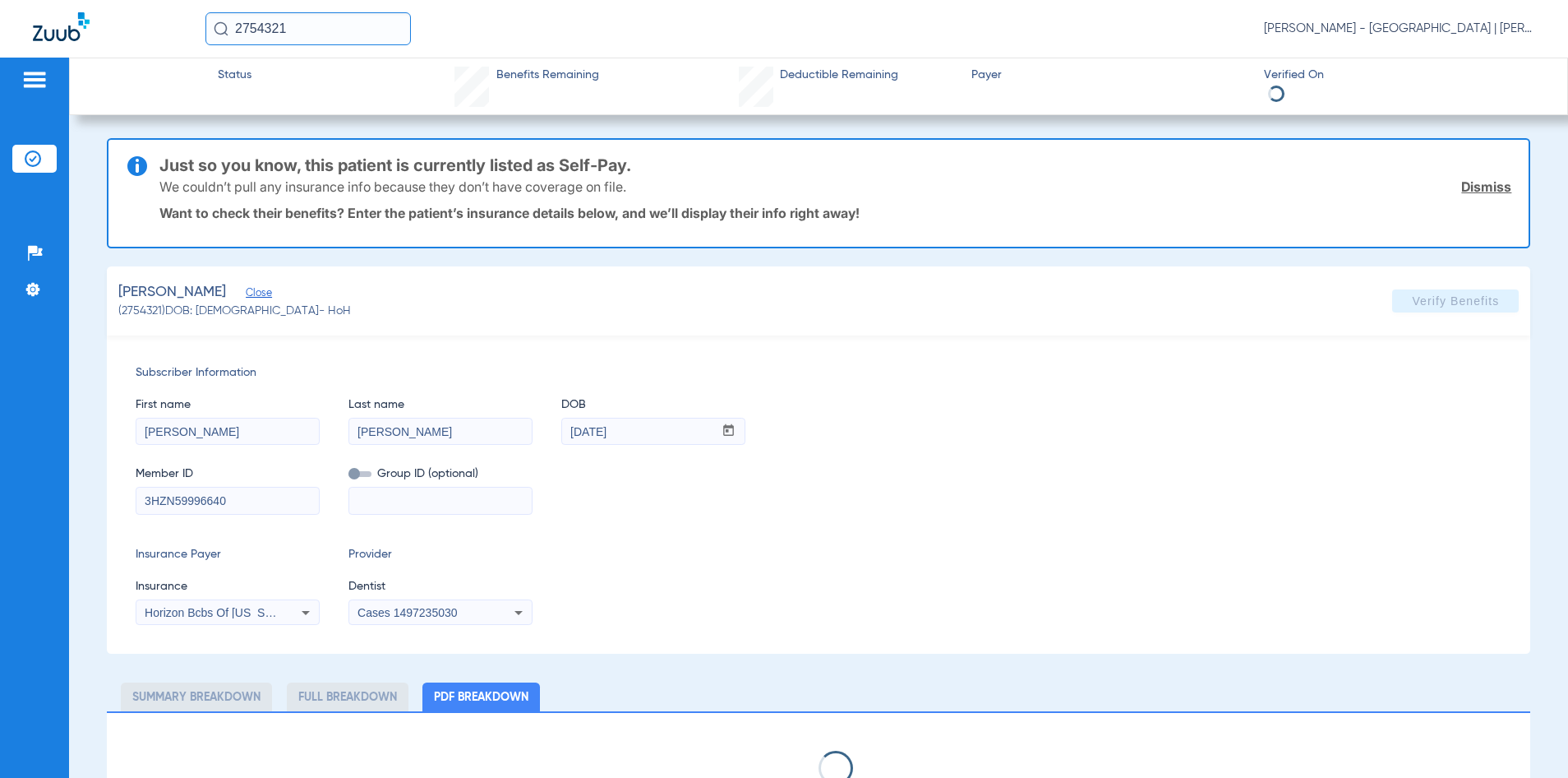
select select "page-width"
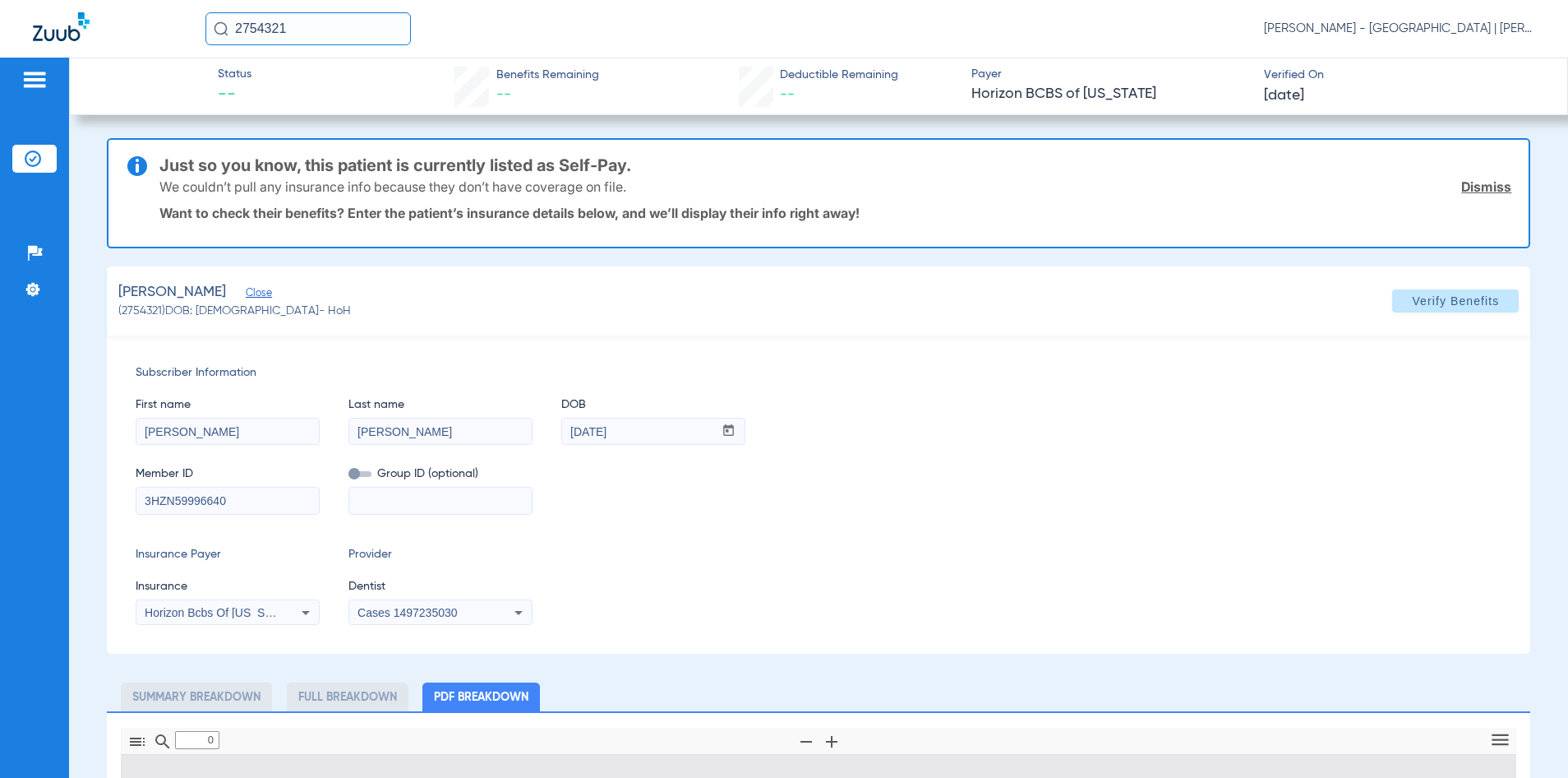
type input "1"
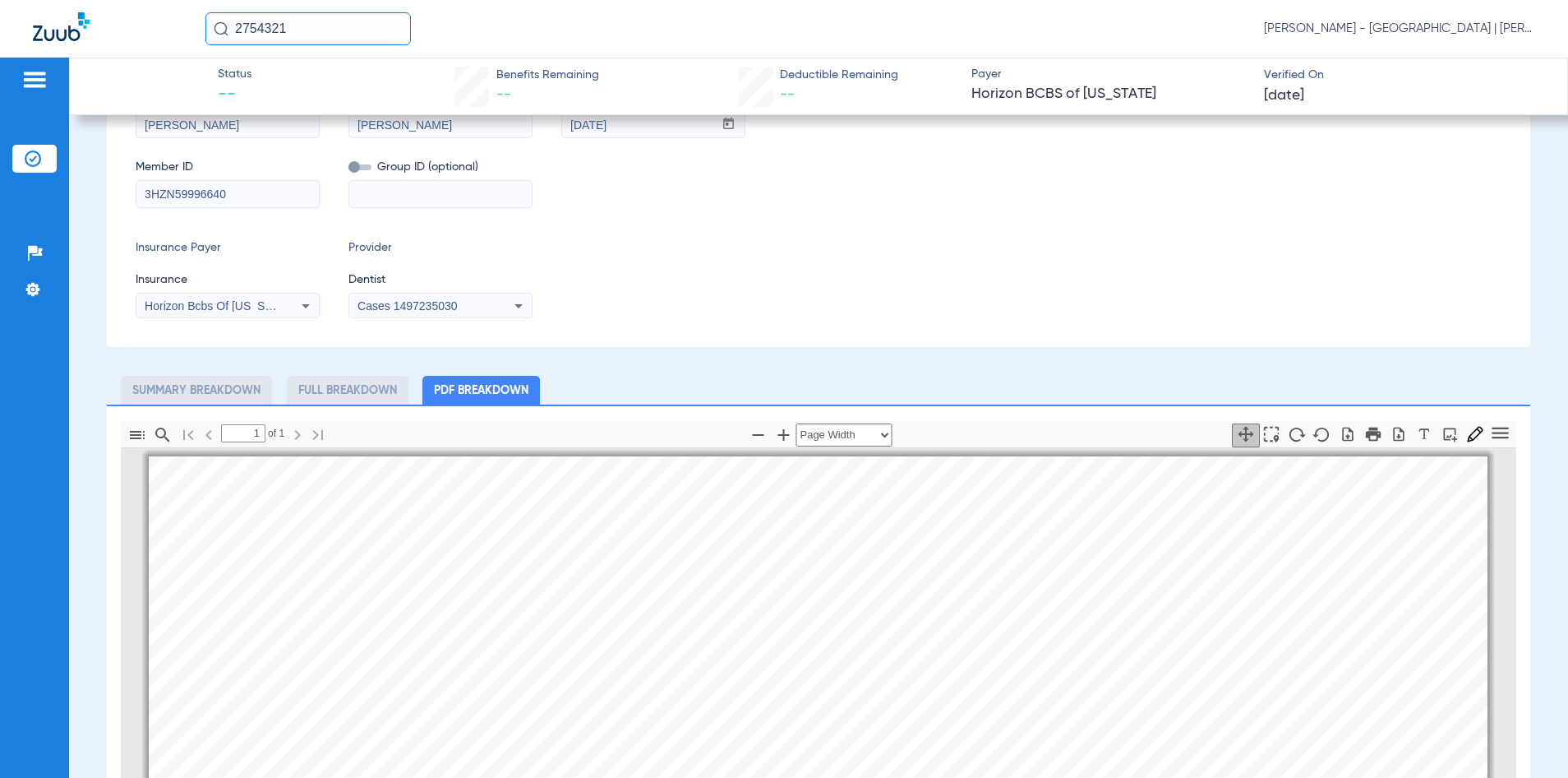
scroll to position [164, 0]
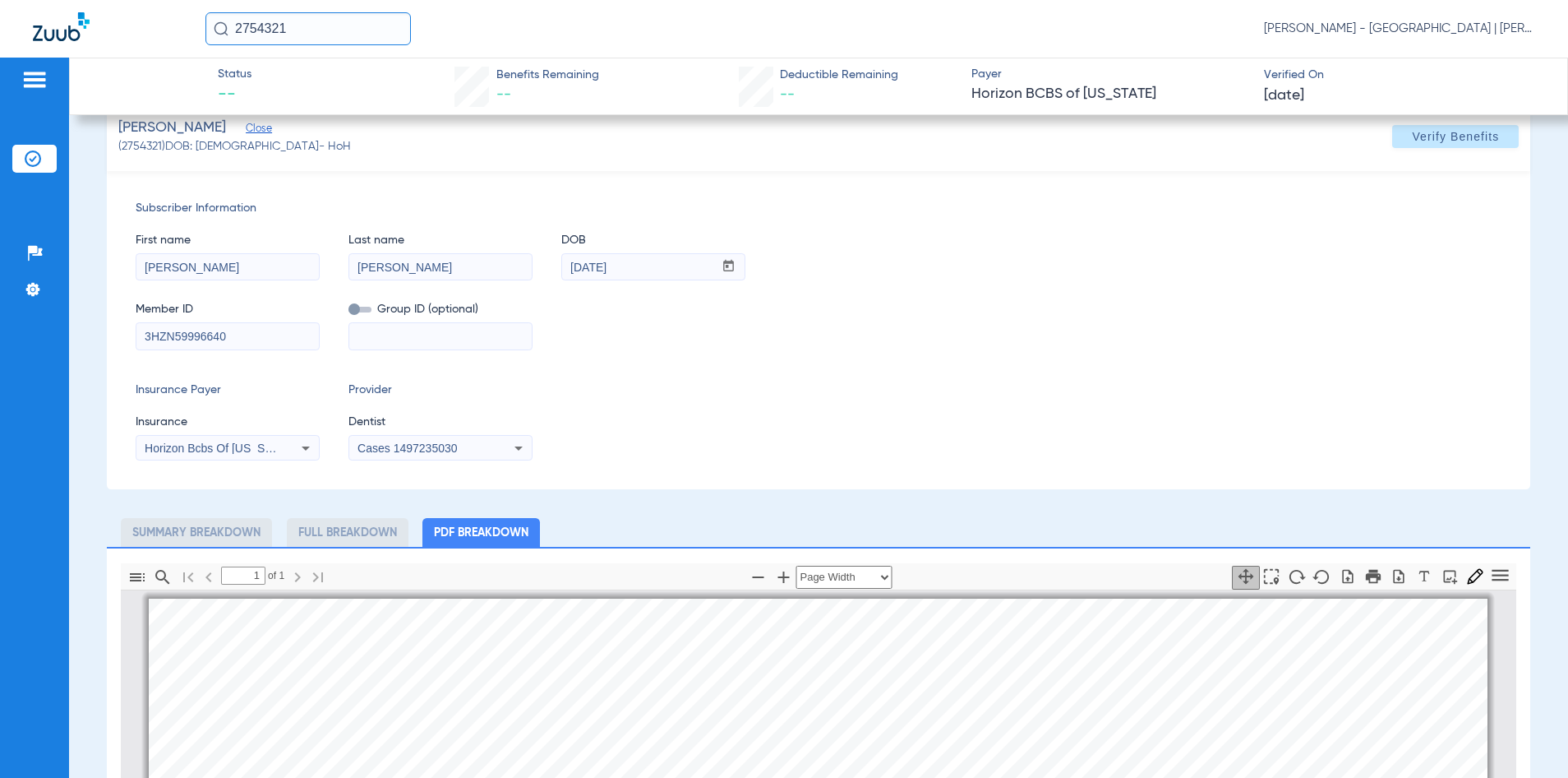
click at [259, 27] on input "2754321" at bounding box center [309, 29] width 206 height 32
click at [197, 343] on input "3HZN59996640" at bounding box center [227, 336] width 182 height 26
click at [191, 337] on input "3HZN59996640" at bounding box center [227, 336] width 182 height 26
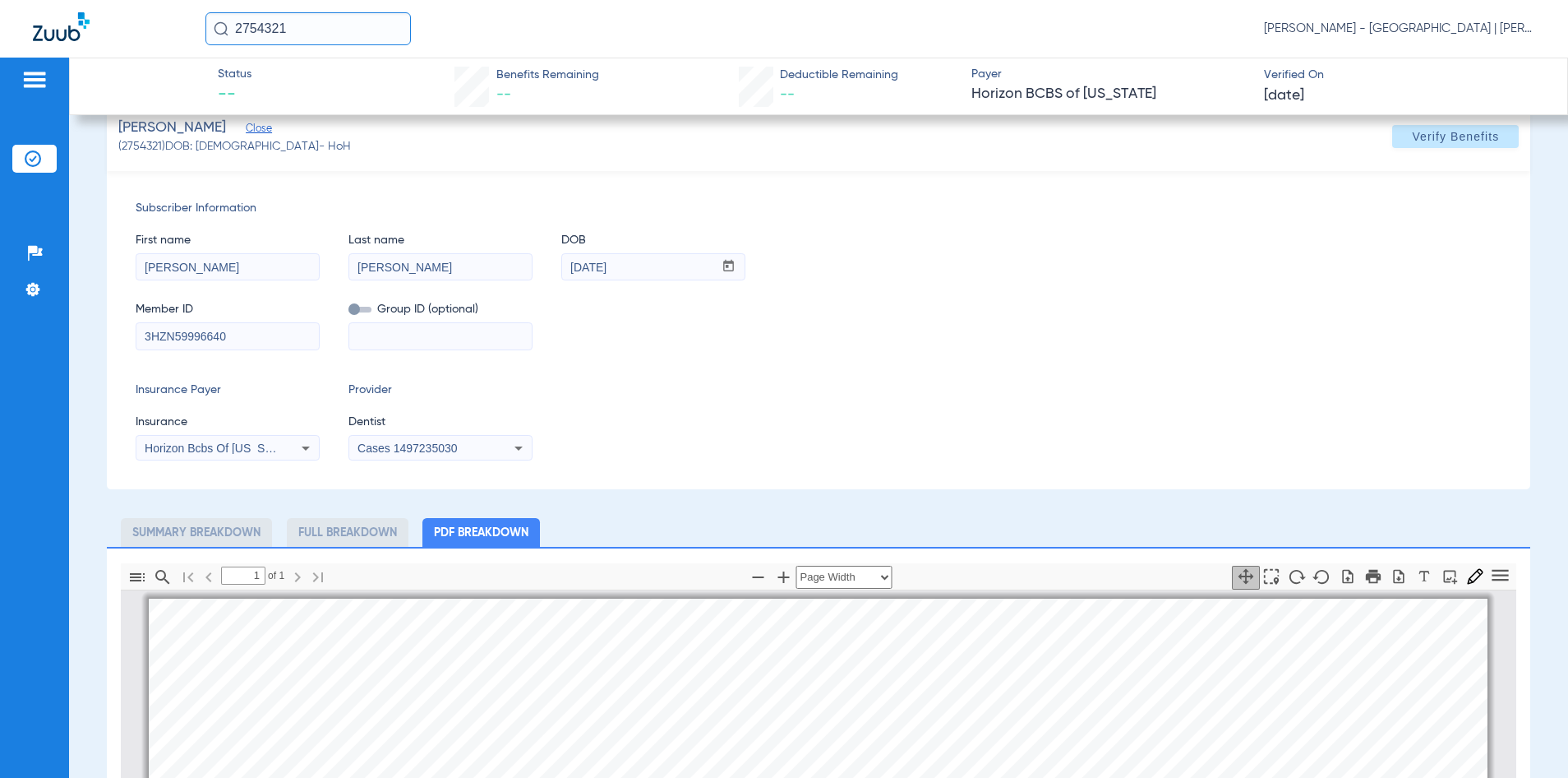
click at [191, 337] on input "3HZN59996640" at bounding box center [227, 336] width 182 height 26
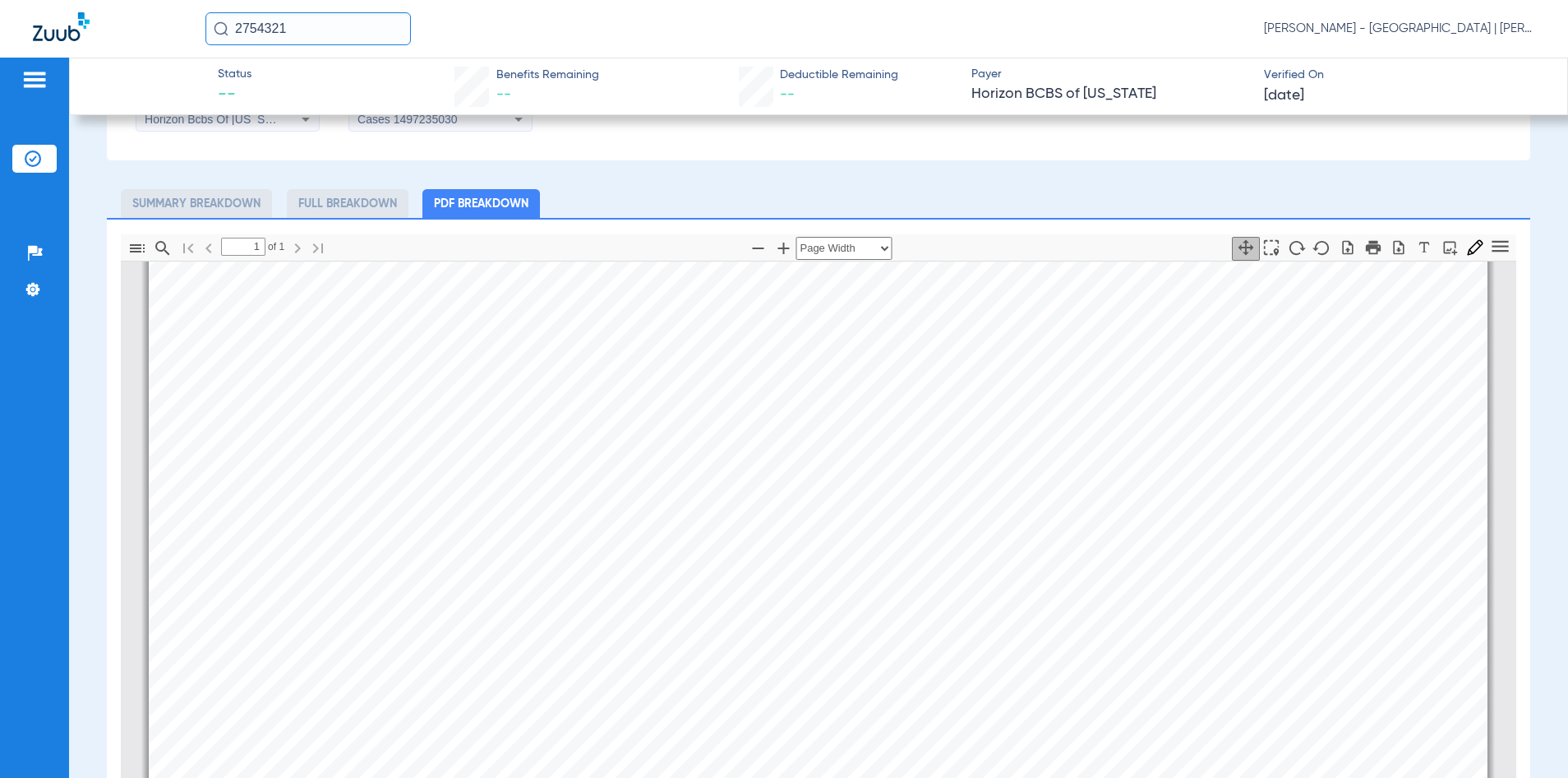
scroll to position [0, 0]
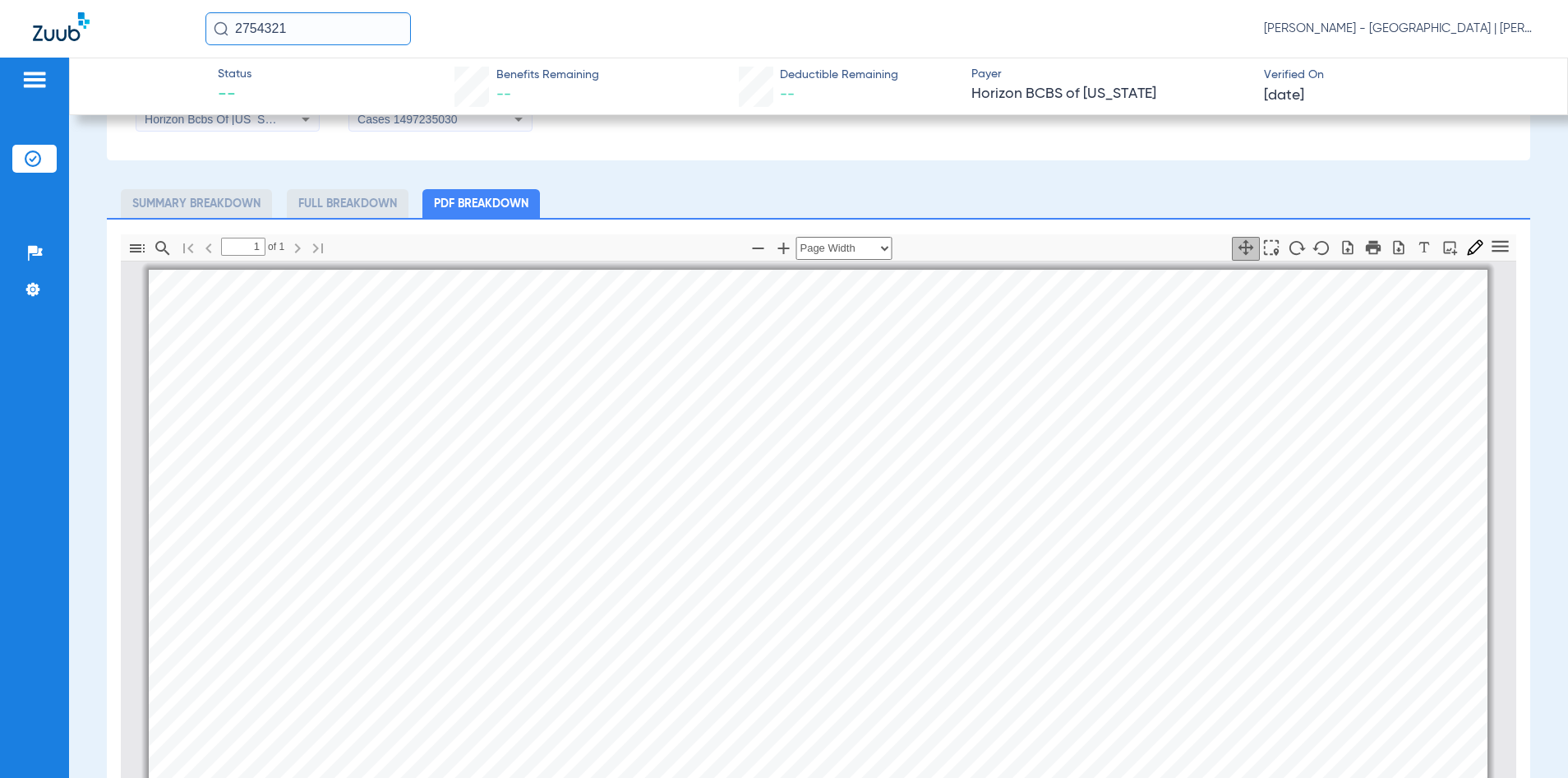
click at [125, 181] on div "Just so you know, this patient is currently listed as Self-Pay. We couldn’t pul…" at bounding box center [818, 335] width 1425 height 1382
